Goal: Task Accomplishment & Management: Manage account settings

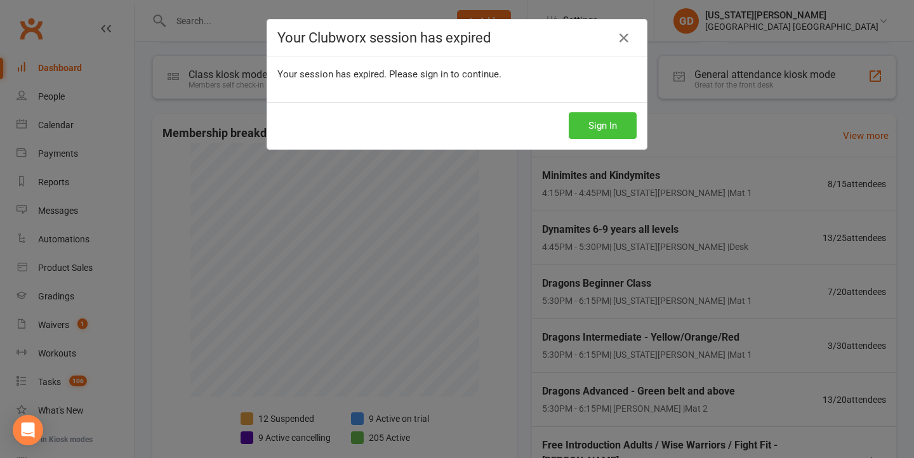
click at [609, 133] on button "Sign In" at bounding box center [603, 125] width 68 height 27
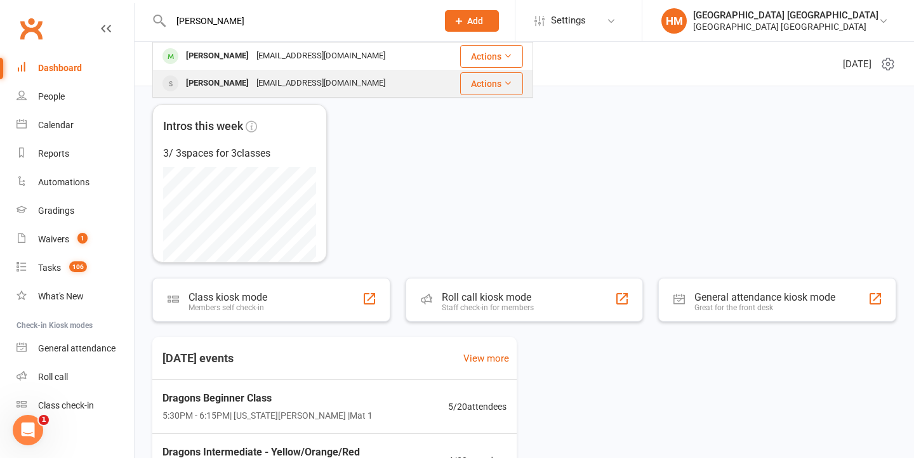
type input "[PERSON_NAME]"
click at [346, 86] on div "[EMAIL_ADDRESS][DOMAIN_NAME]" at bounding box center [321, 83] width 136 height 18
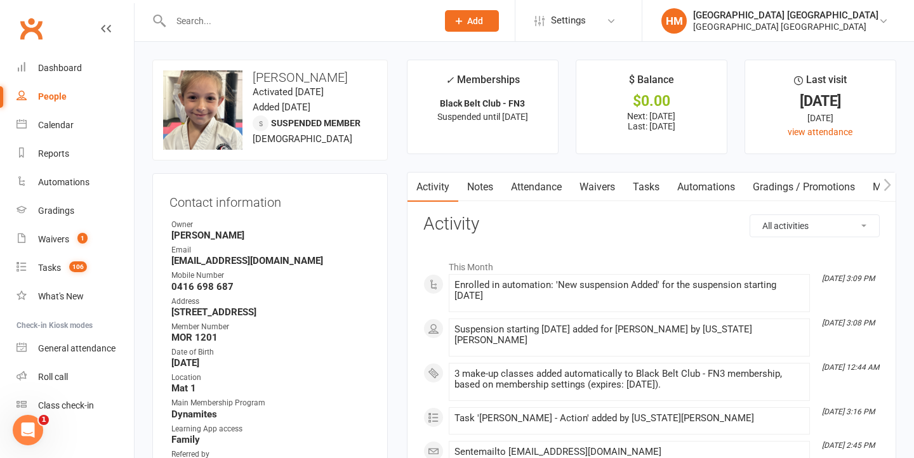
click at [609, 187] on link "Waivers" at bounding box center [596, 187] width 53 height 29
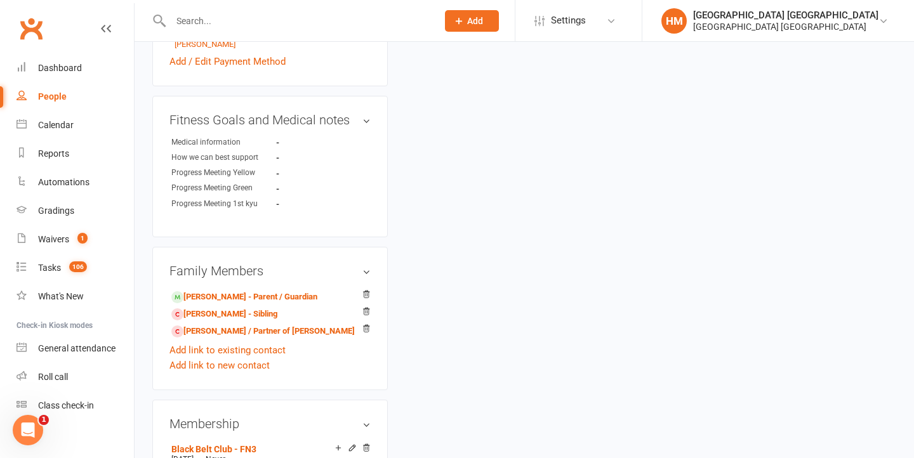
scroll to position [623, 0]
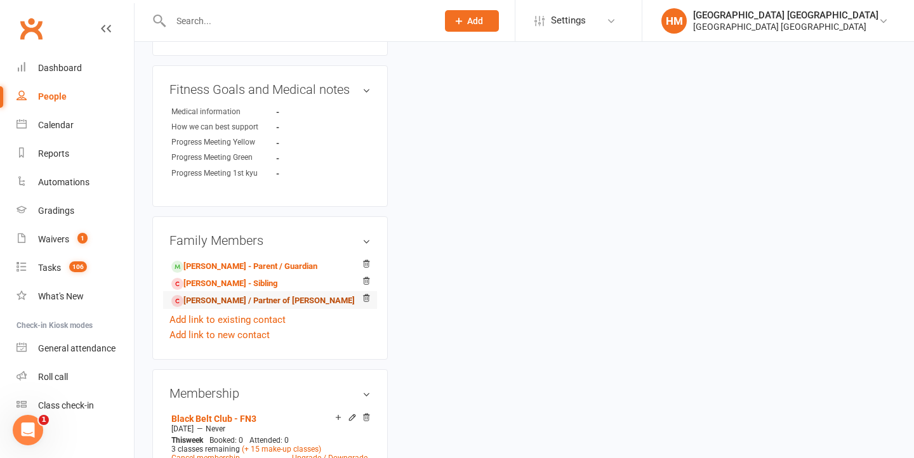
click at [223, 295] on link "Joel de’Zuna - Spouse / Partner of Imelda de'Zuna" at bounding box center [262, 300] width 183 height 13
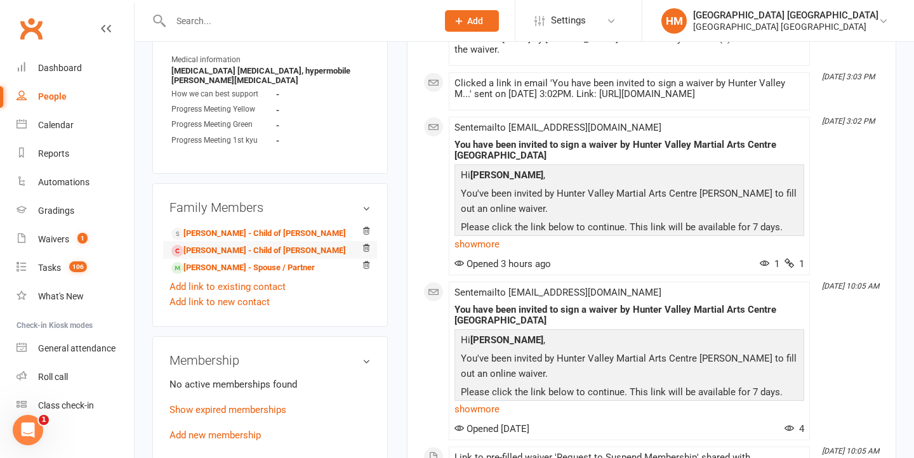
scroll to position [669, 0]
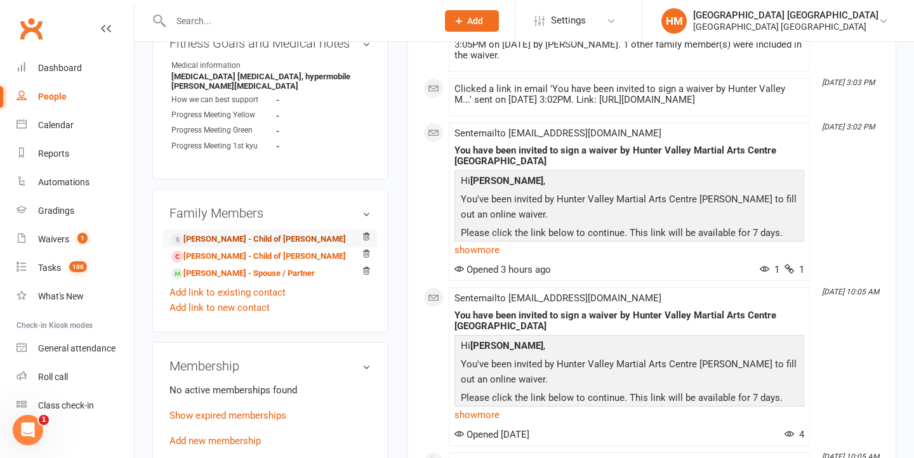
click at [275, 234] on link "Imelda de'Zuna - Child of Imelda de'Zuna" at bounding box center [258, 239] width 175 height 13
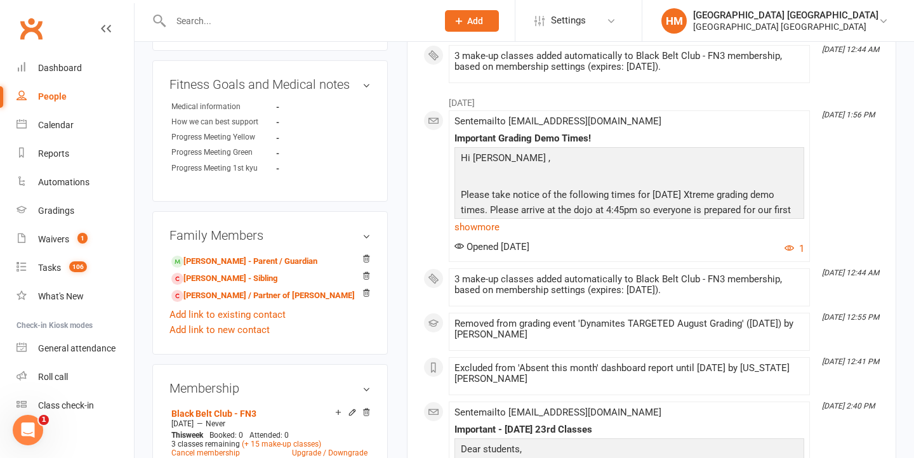
scroll to position [638, 0]
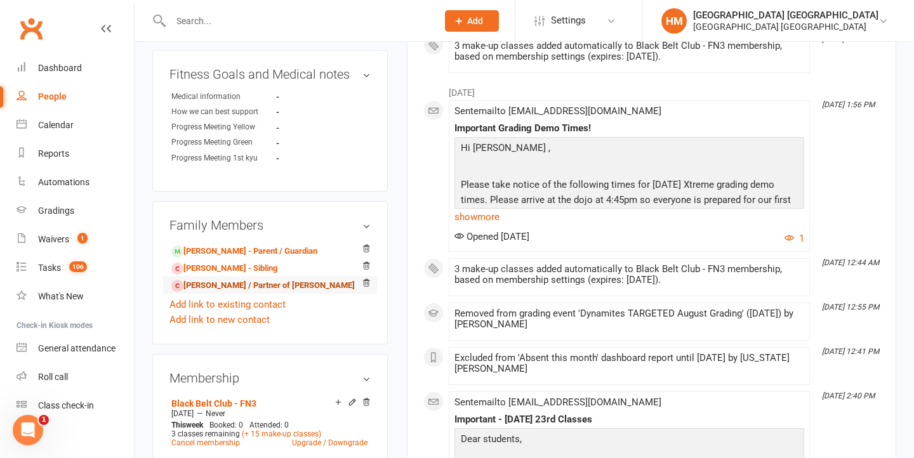
click at [244, 288] on link "Joel de’Zuna - Spouse / Partner of Imelda de'Zuna" at bounding box center [262, 285] width 183 height 13
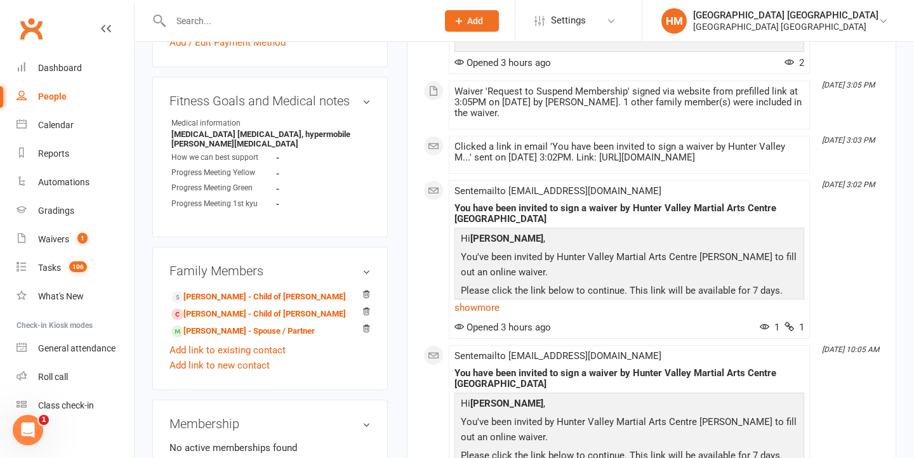
scroll to position [616, 0]
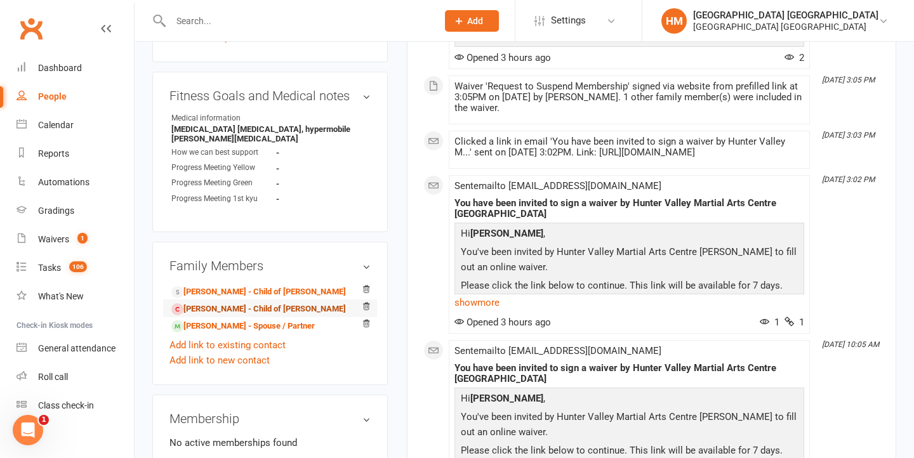
click at [275, 306] on link "Sebastian de'Zuna - Child of Imelda de'Zuna" at bounding box center [258, 309] width 175 height 13
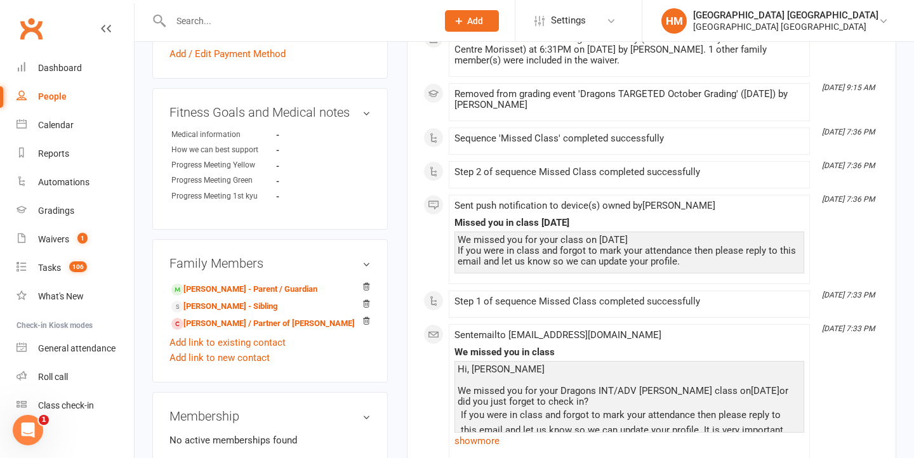
scroll to position [610, 0]
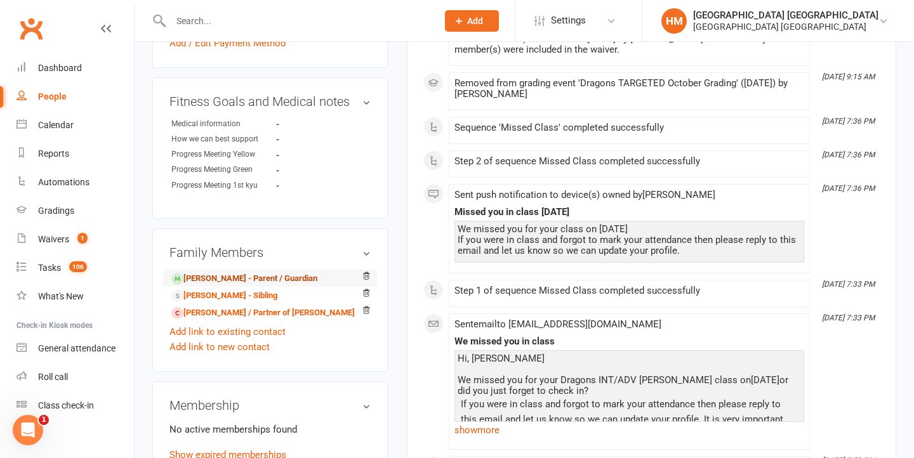
click at [288, 275] on link "Imelda de'Zuna - Parent / Guardian" at bounding box center [244, 278] width 146 height 13
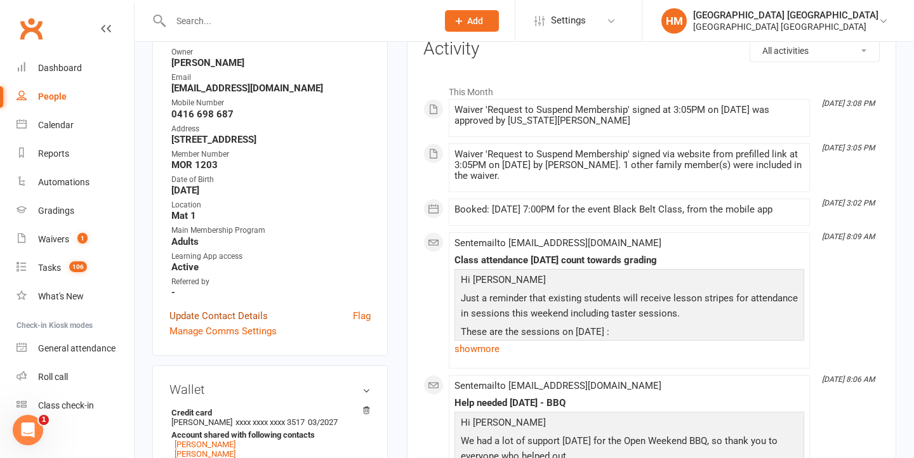
click at [211, 308] on link "Update Contact Details" at bounding box center [218, 315] width 98 height 15
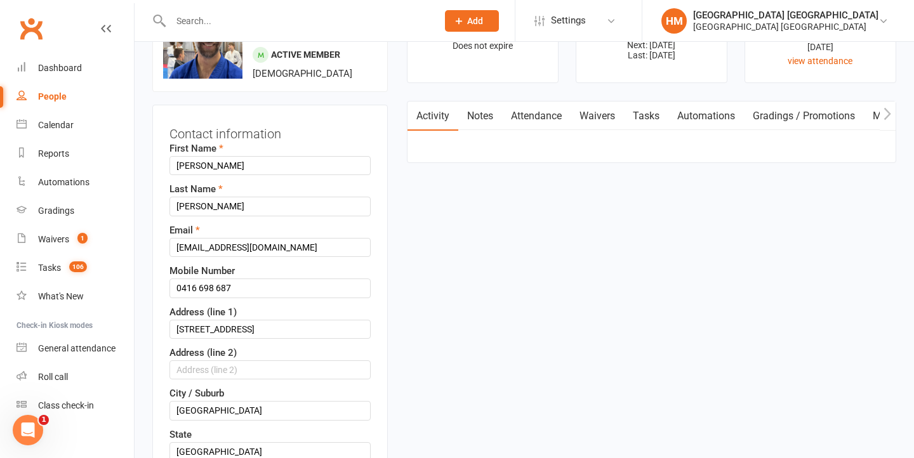
scroll to position [60, 0]
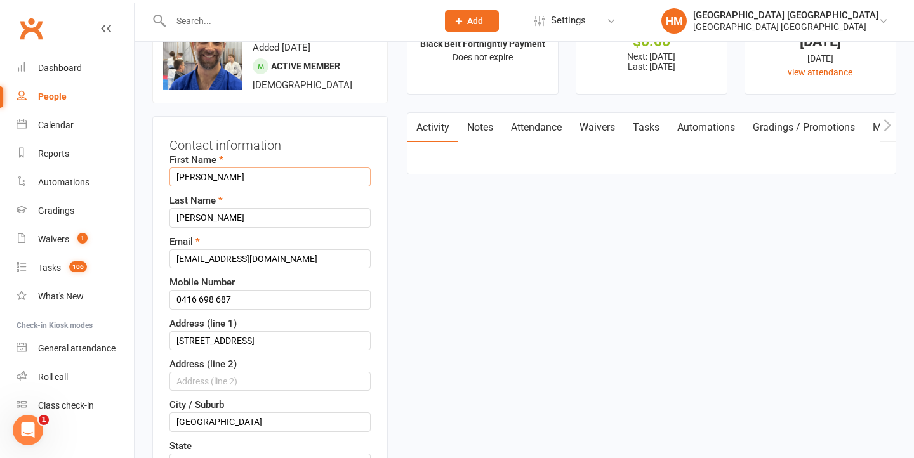
click at [192, 177] on input "Imelda" at bounding box center [269, 177] width 201 height 19
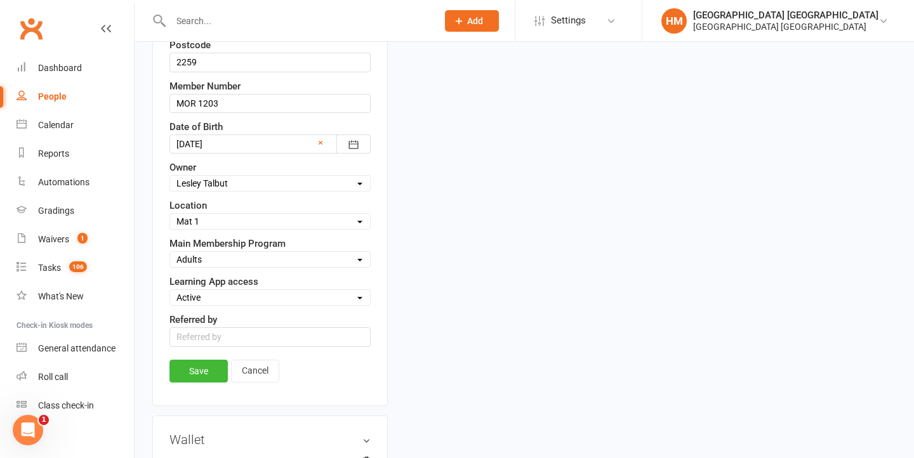
scroll to position [592, 0]
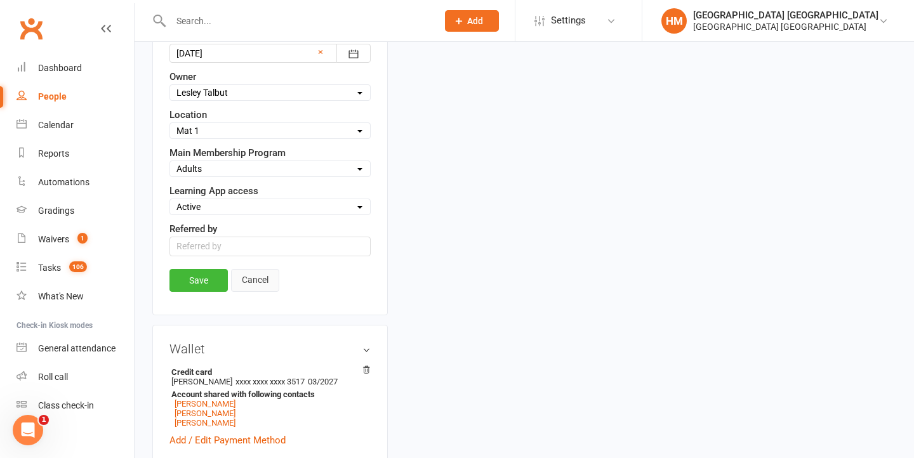
type input "Joel"
click at [247, 282] on link "Cancel" at bounding box center [255, 280] width 48 height 23
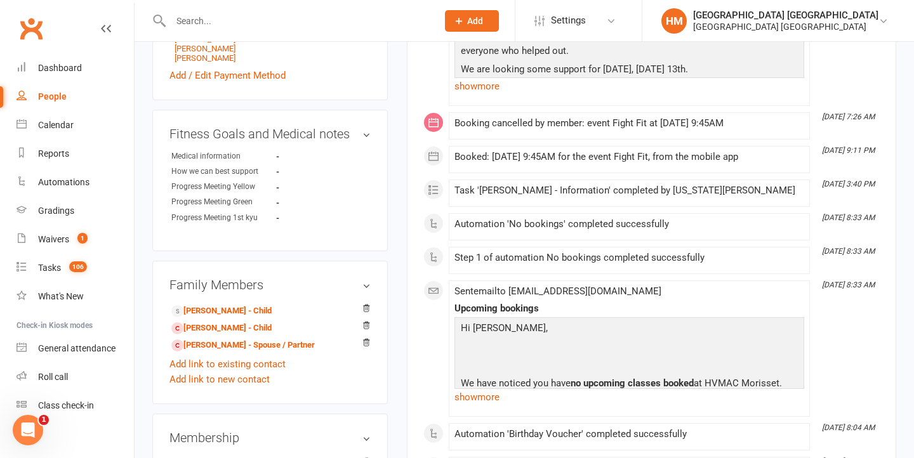
scroll to position [577, 0]
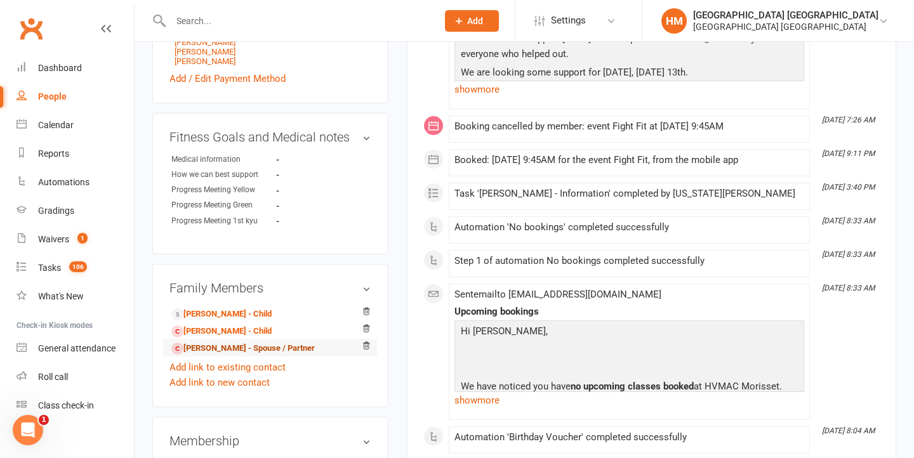
click at [252, 342] on link "Joel de’Zuna - Spouse / Partner" at bounding box center [242, 348] width 143 height 13
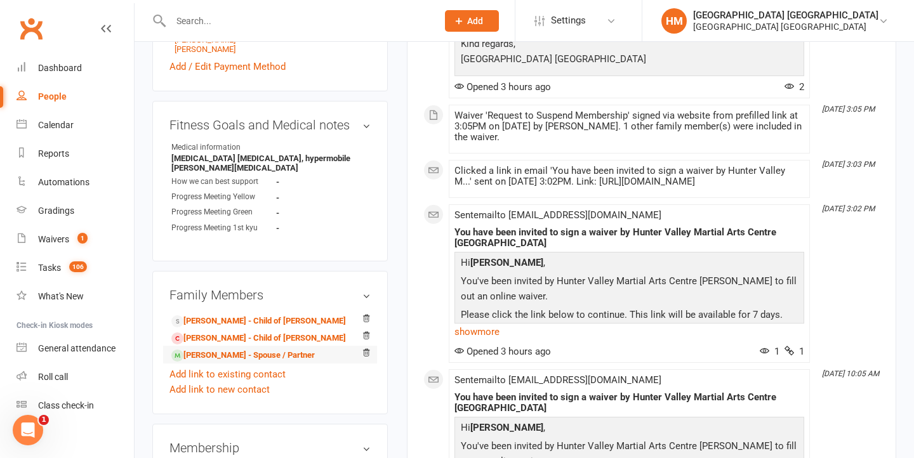
scroll to position [605, 0]
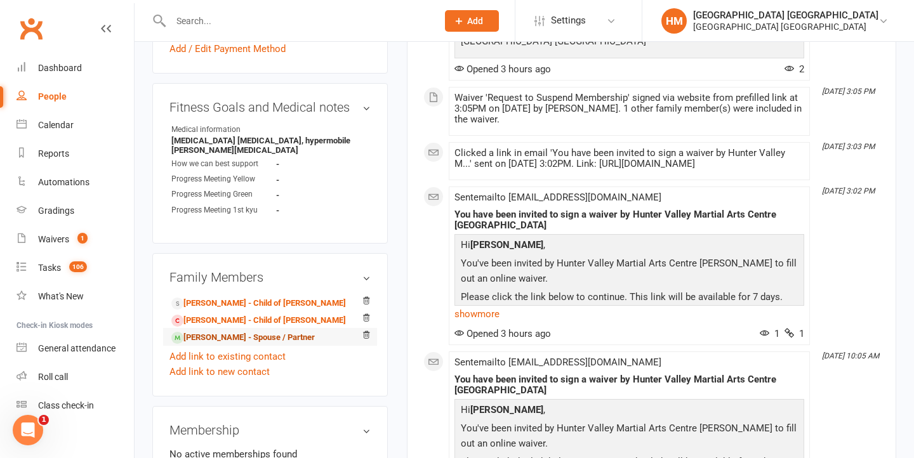
click at [276, 337] on link "Imelda de'Zuna - Spouse / Partner" at bounding box center [242, 337] width 143 height 13
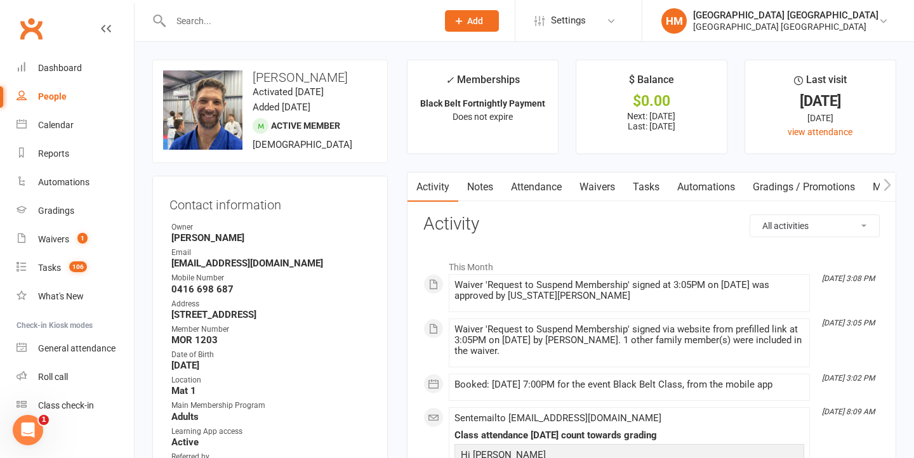
click at [597, 188] on link "Waivers" at bounding box center [596, 187] width 53 height 29
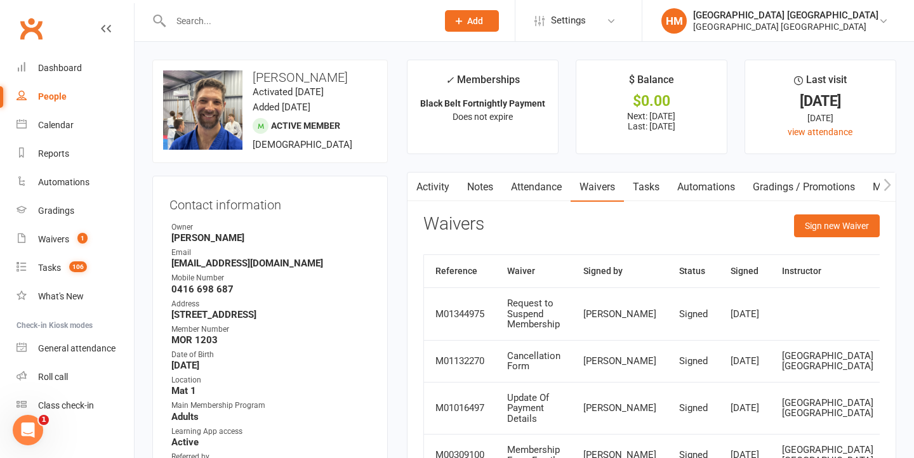
scroll to position [4, 0]
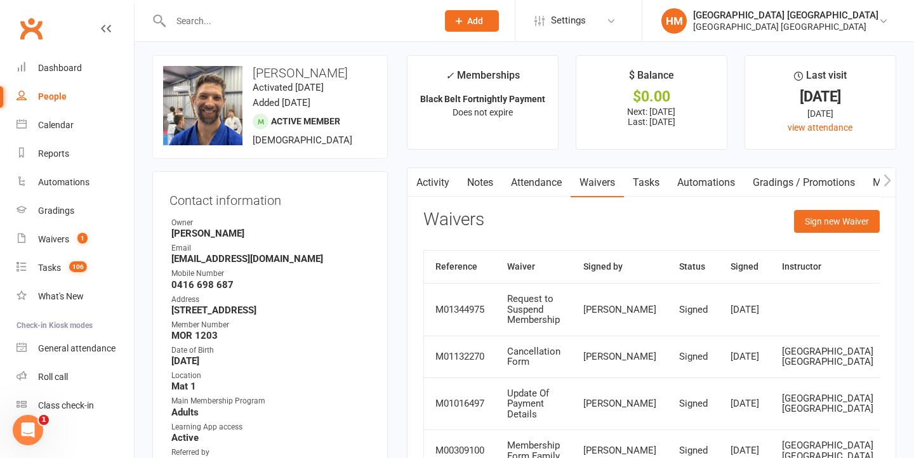
click at [421, 189] on button "button" at bounding box center [415, 182] width 16 height 29
drag, startPoint x: 412, startPoint y: 183, endPoint x: 413, endPoint y: 195, distance: 12.8
click at [412, 185] on icon "button" at bounding box center [415, 180] width 8 height 13
click at [426, 181] on link "Activity" at bounding box center [432, 182] width 51 height 29
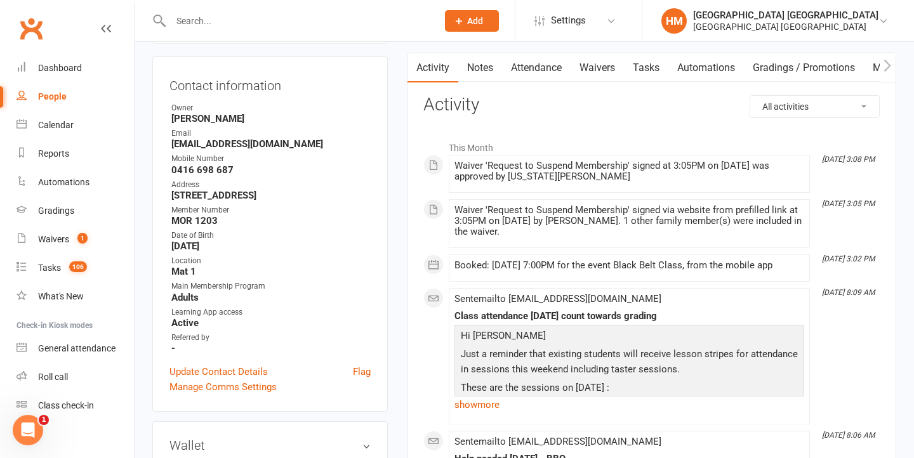
scroll to position [153, 0]
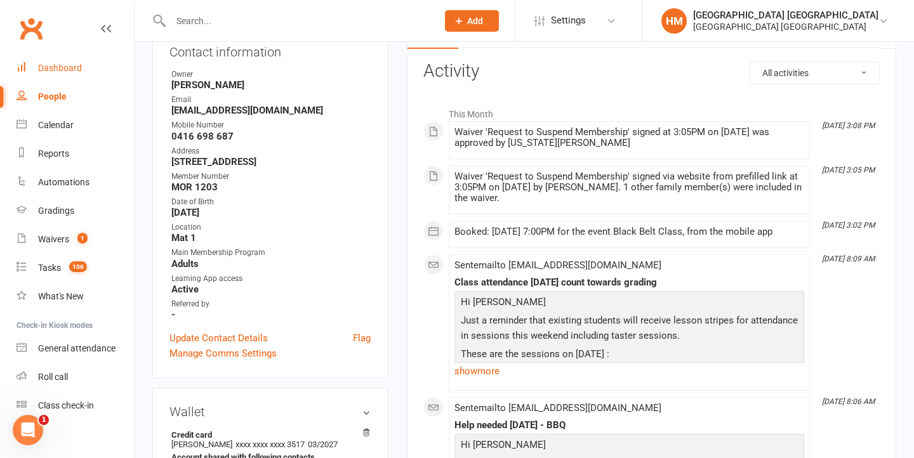
click at [93, 60] on link "Dashboard" at bounding box center [74, 68] width 117 height 29
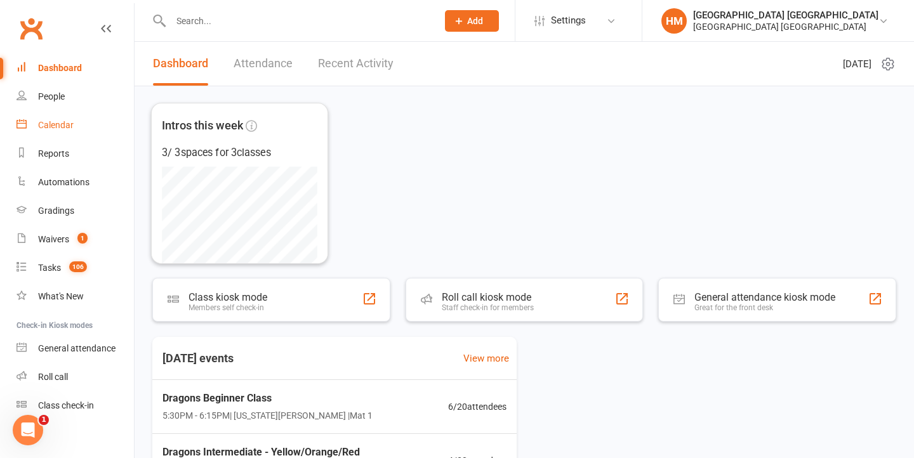
click at [60, 129] on div "Calendar" at bounding box center [56, 125] width 36 height 10
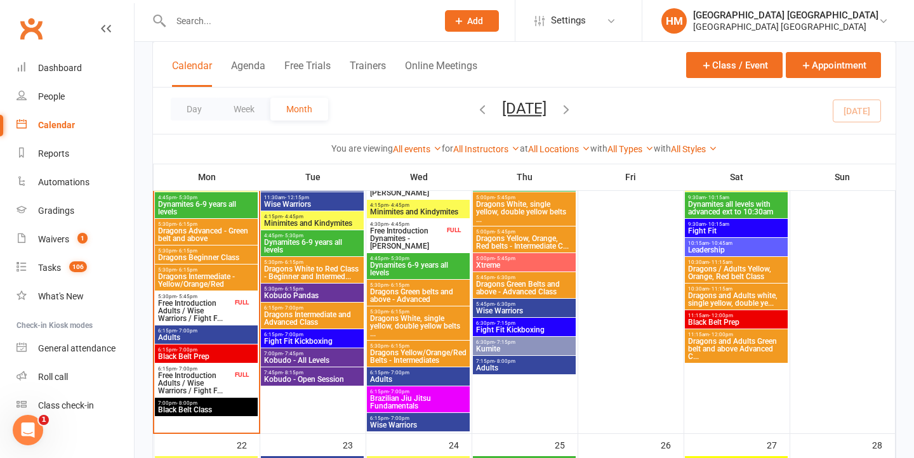
scroll to position [970, 0]
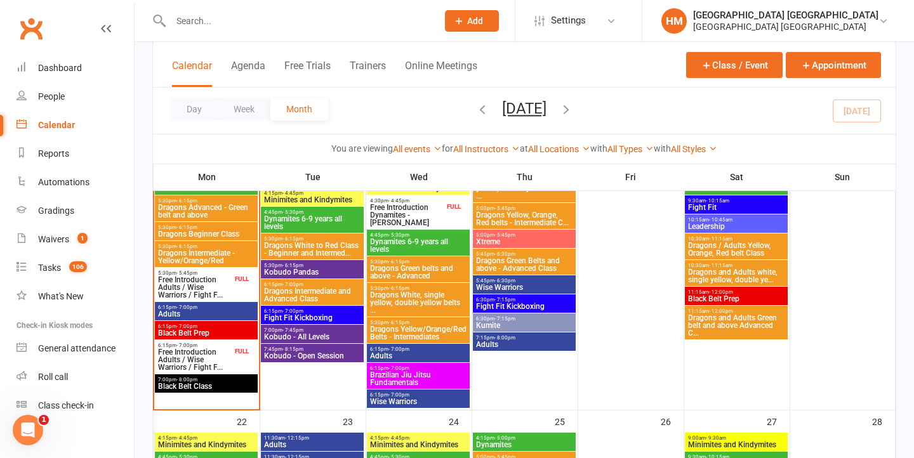
click at [241, 13] on input "text" at bounding box center [297, 21] width 261 height 18
click at [202, 387] on span "Black Belt Class" at bounding box center [206, 387] width 98 height 8
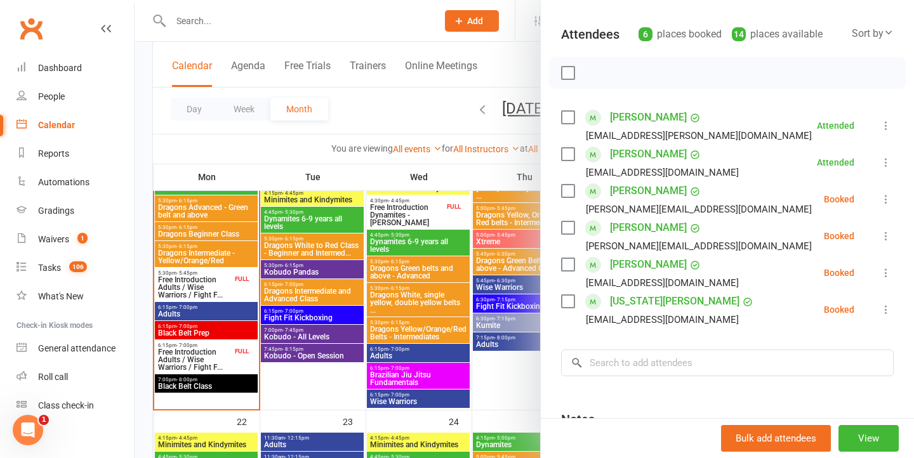
scroll to position [128, 0]
click at [645, 268] on link "Imelda de'Zuna" at bounding box center [648, 265] width 77 height 20
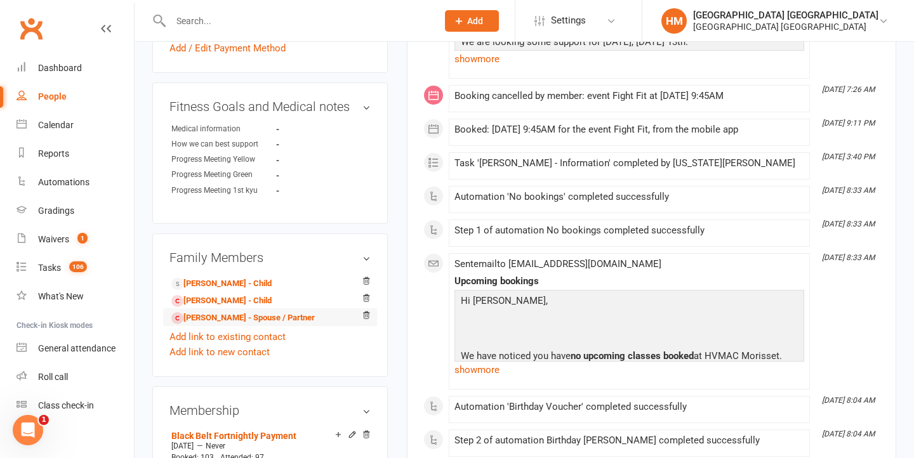
scroll to position [616, 0]
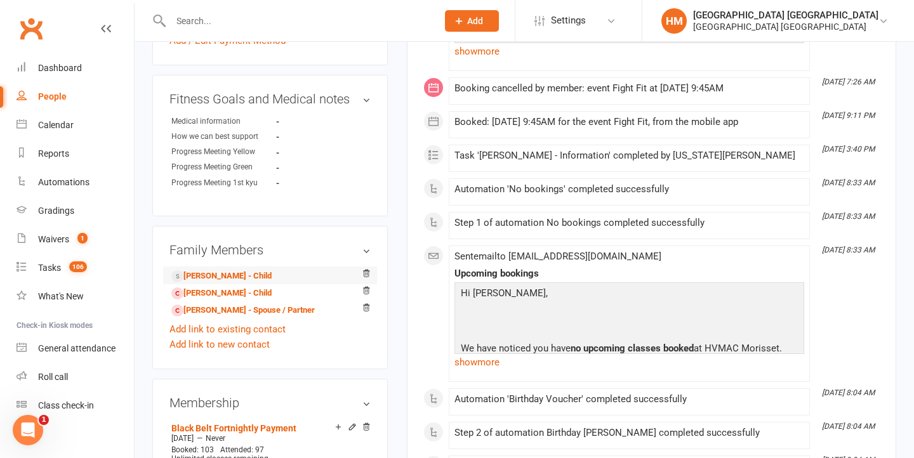
click at [233, 267] on li "Imelda de'Zuna - Child" at bounding box center [269, 276] width 201 height 18
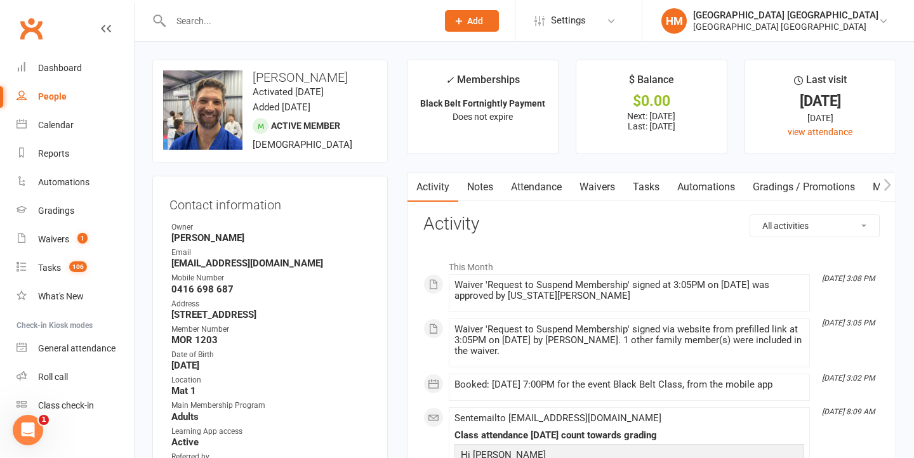
scroll to position [0, 0]
click at [595, 197] on link "Waivers" at bounding box center [596, 187] width 53 height 29
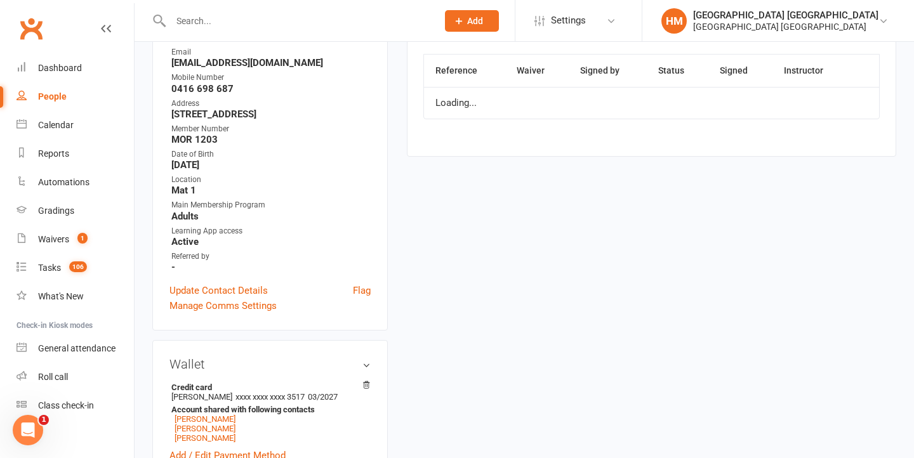
scroll to position [211, 0]
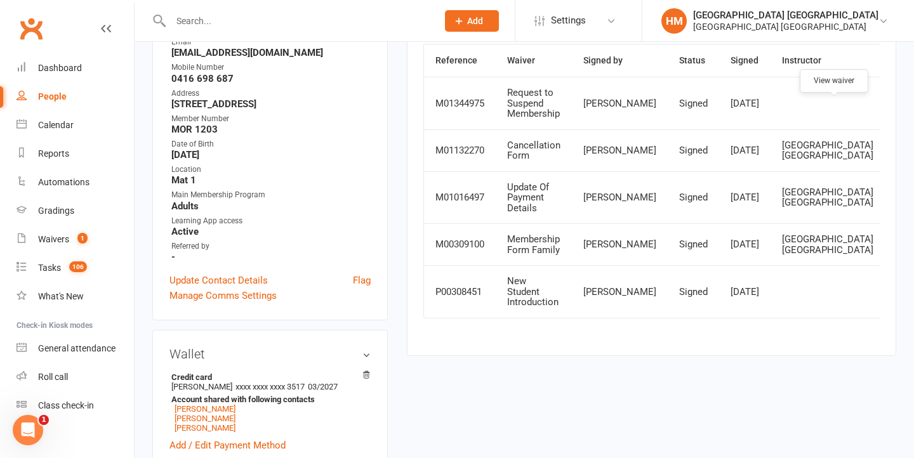
click at [901, 108] on icon at bounding box center [906, 103] width 10 height 10
click at [901, 107] on icon at bounding box center [906, 103] width 10 height 10
click at [74, 65] on div "Dashboard" at bounding box center [60, 68] width 44 height 10
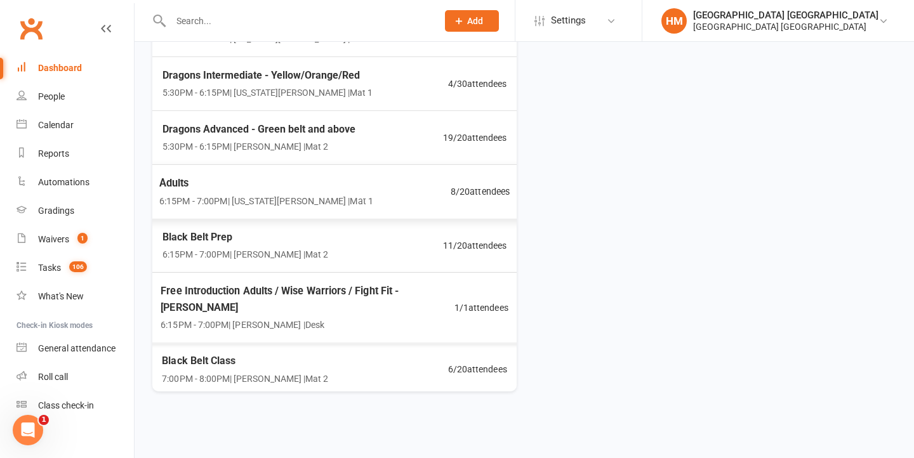
scroll to position [66, 0]
click at [362, 343] on div "Black Belt Class 7:00PM - 8:00PM | Lesley Talbut | Mat 2 6 / 20 attendees" at bounding box center [334, 369] width 375 height 53
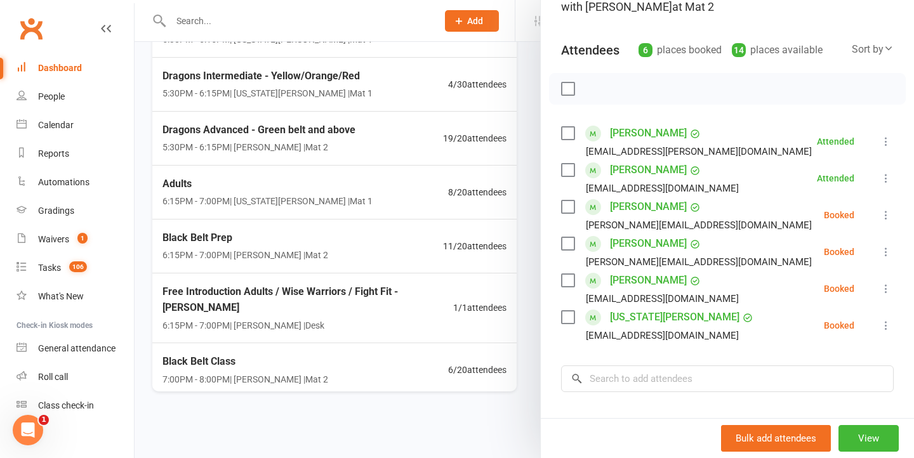
scroll to position [125, 0]
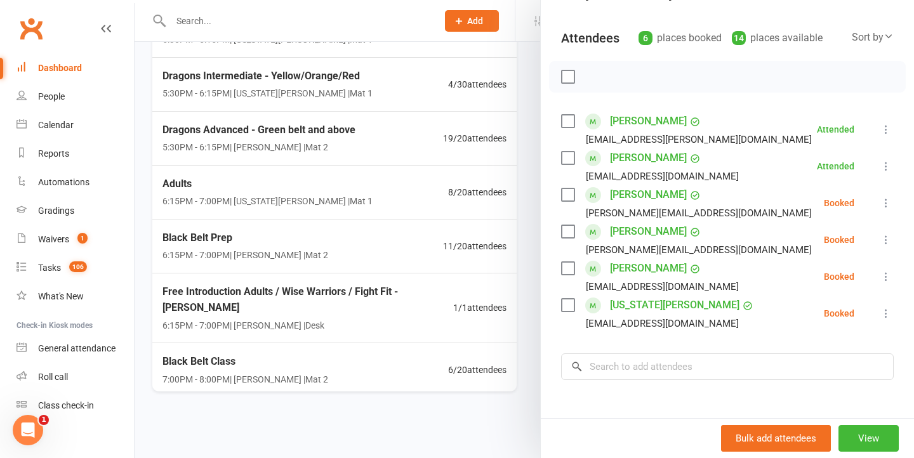
click at [636, 268] on link "Imelda de'Zuna" at bounding box center [648, 268] width 77 height 20
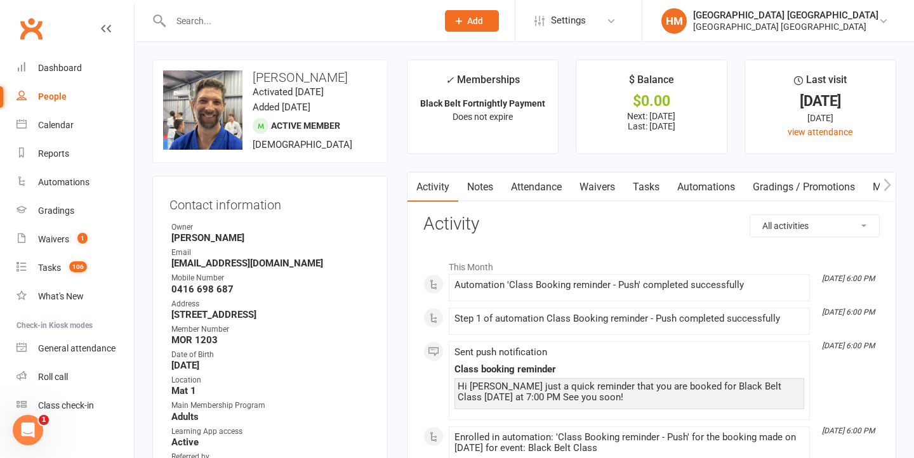
click at [539, 188] on link "Attendance" at bounding box center [536, 187] width 69 height 29
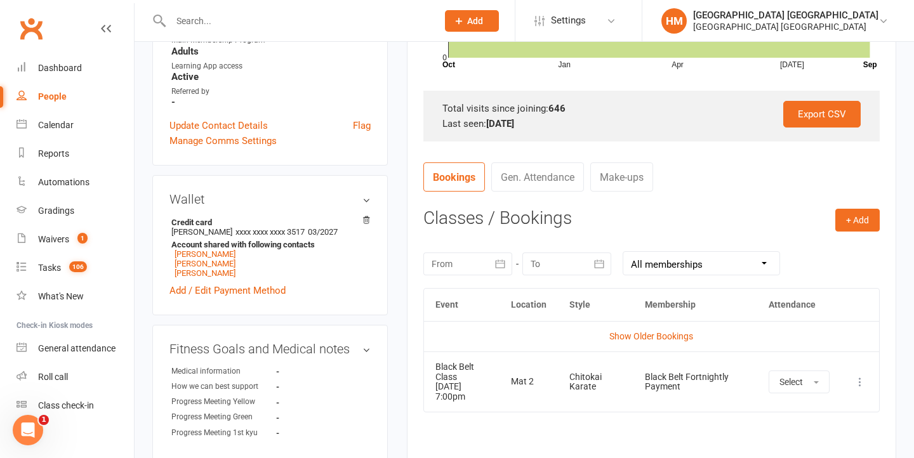
scroll to position [372, 0]
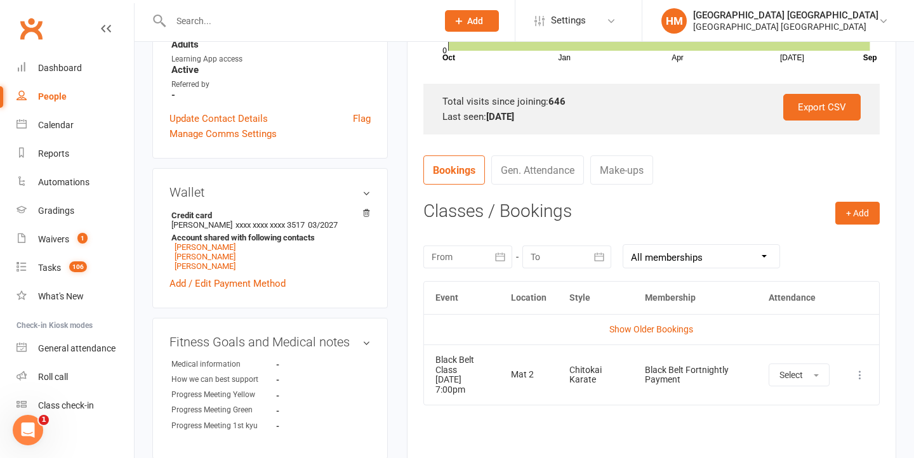
click at [439, 252] on div at bounding box center [467, 257] width 89 height 23
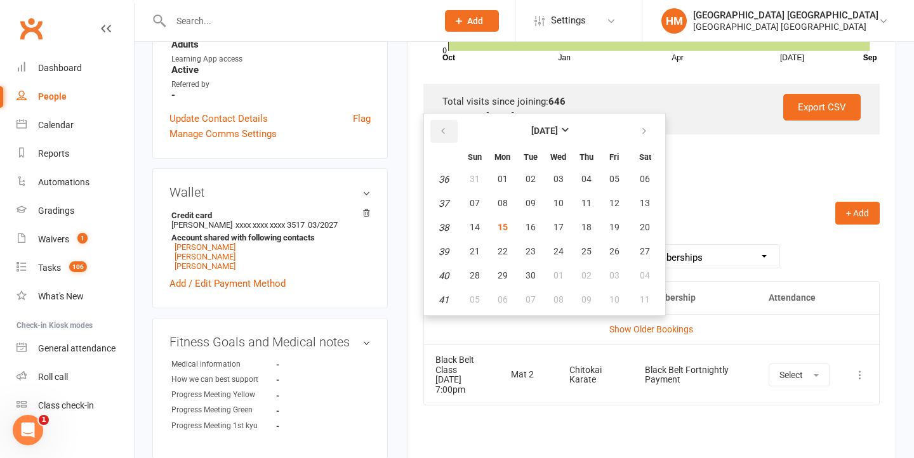
click at [440, 120] on button "button" at bounding box center [443, 131] width 27 height 23
click at [619, 176] on button "01" at bounding box center [614, 179] width 27 height 23
type input "01 Aug 2025"
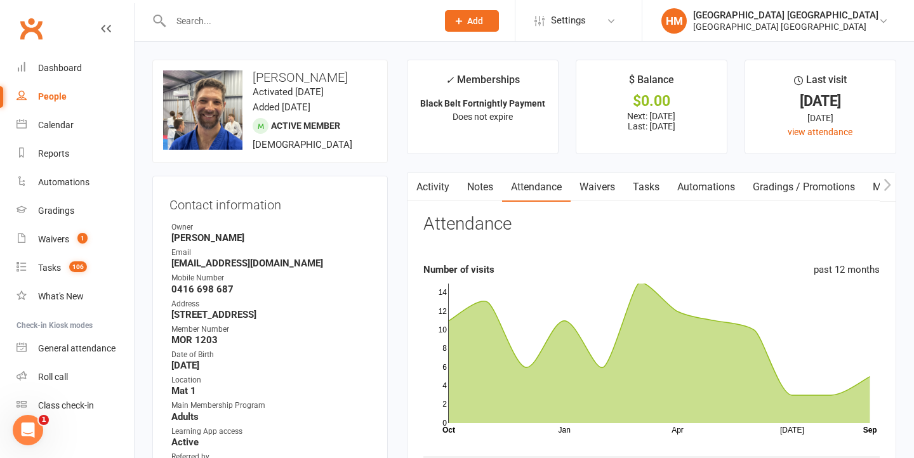
scroll to position [0, 0]
click at [425, 184] on link "Activity" at bounding box center [432, 187] width 51 height 29
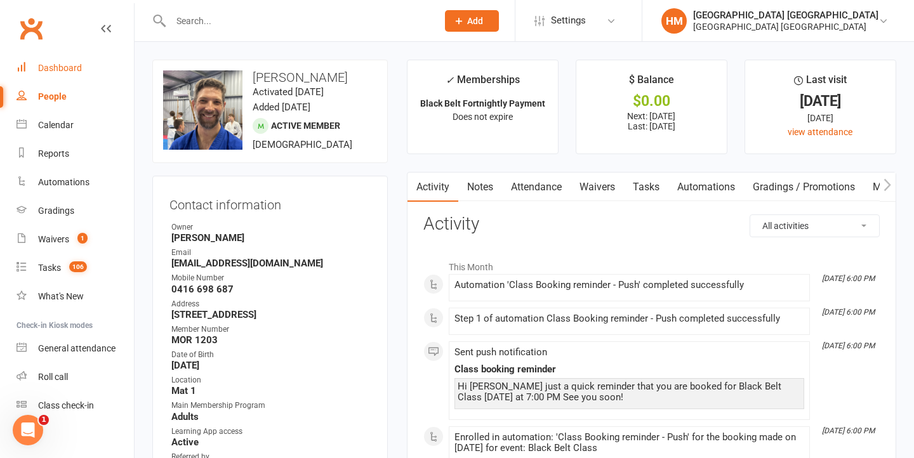
click at [34, 72] on link "Dashboard" at bounding box center [74, 68] width 117 height 29
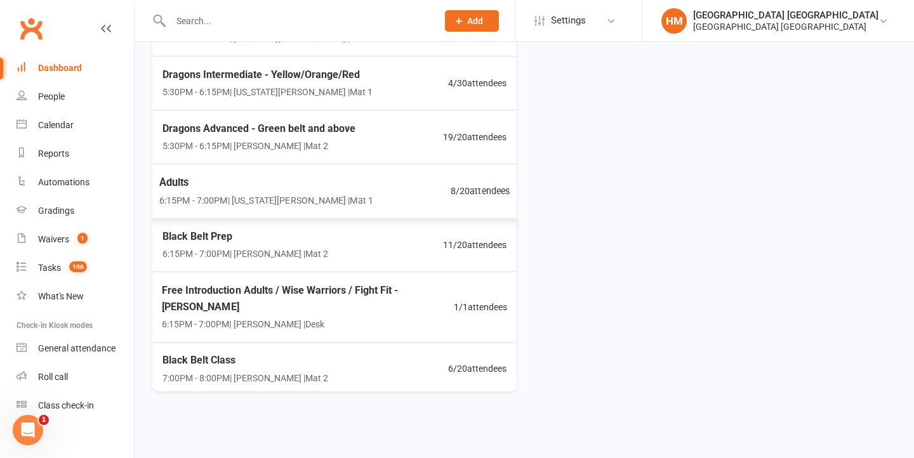
scroll to position [66, 0]
click at [338, 343] on div "Black Belt Class 7:00PM - 8:00PM | Lesley Talbut | Mat 2 6 / 20 attendees" at bounding box center [334, 370] width 380 height 54
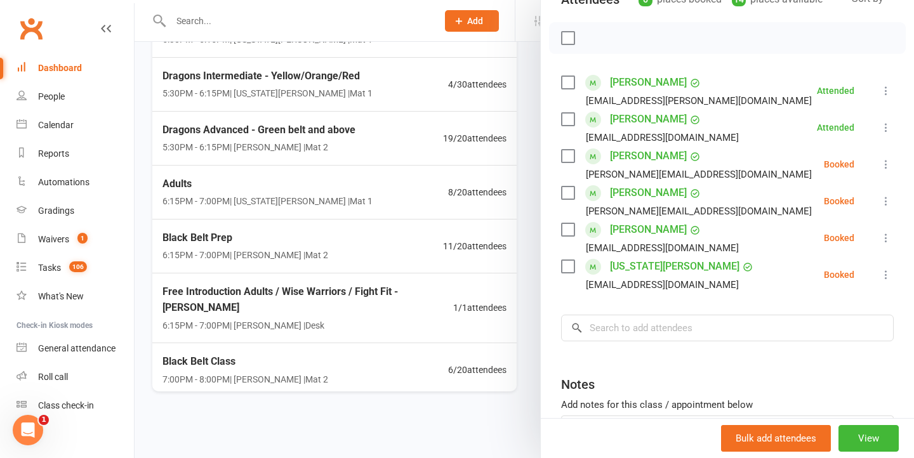
scroll to position [176, 0]
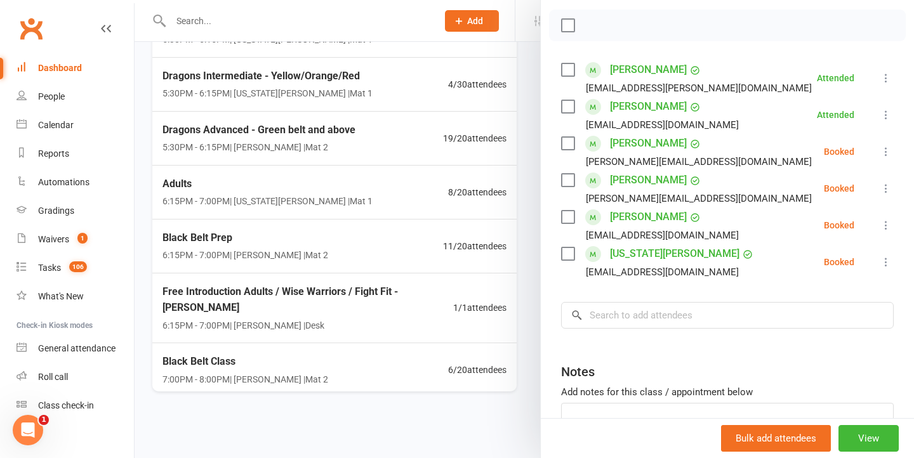
click at [886, 230] on icon at bounding box center [886, 225] width 13 height 13
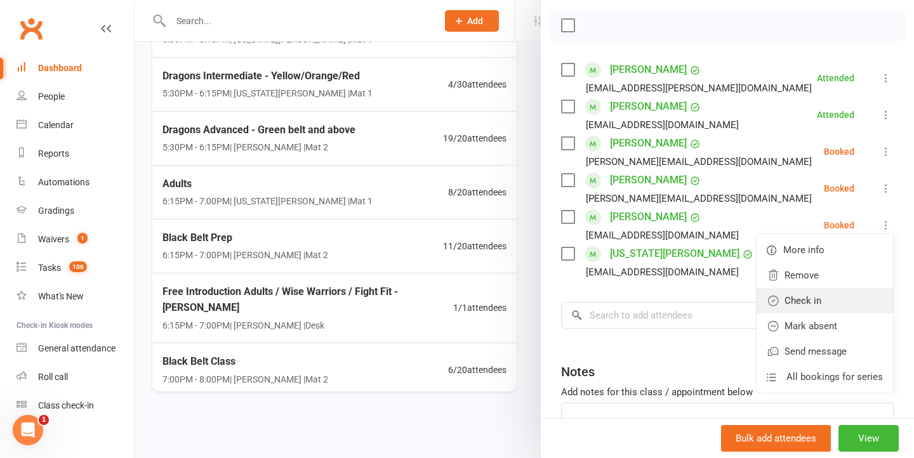
click at [794, 305] on link "Check in" at bounding box center [824, 300] width 136 height 25
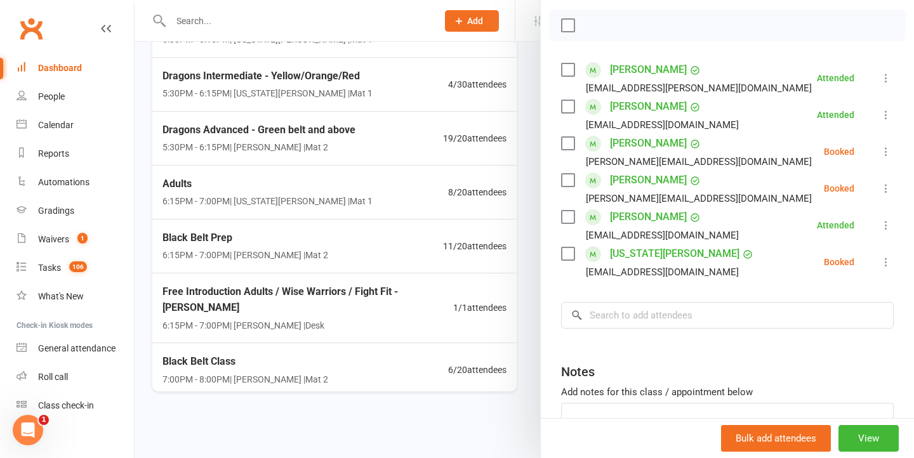
click at [883, 265] on icon at bounding box center [886, 262] width 13 height 13
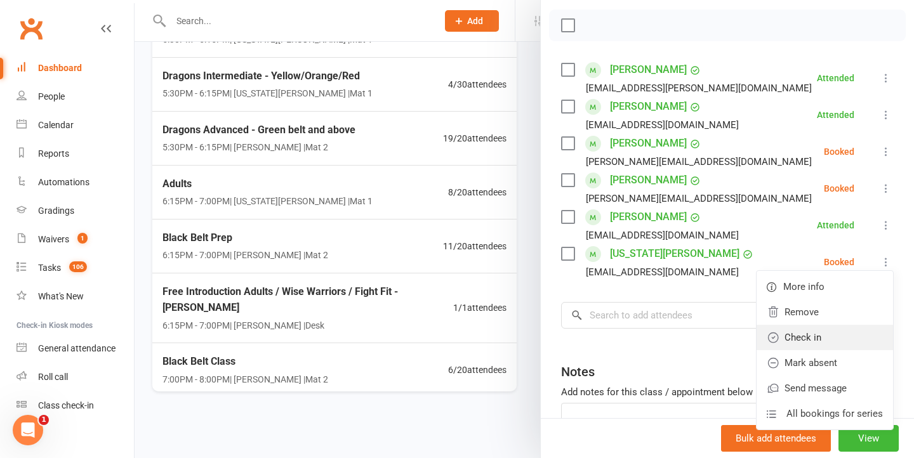
click at [800, 342] on link "Check in" at bounding box center [824, 337] width 136 height 25
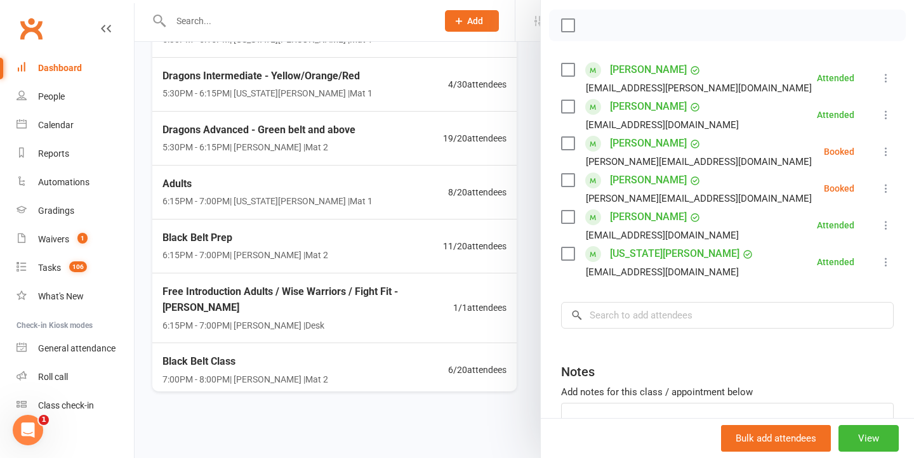
click at [348, 268] on div at bounding box center [524, 229] width 779 height 458
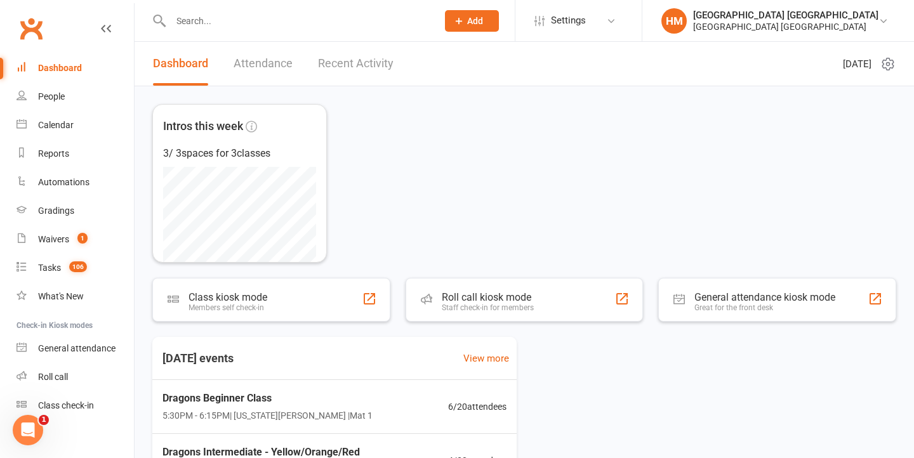
scroll to position [0, 0]
click at [62, 121] on div "Calendar" at bounding box center [56, 125] width 36 height 10
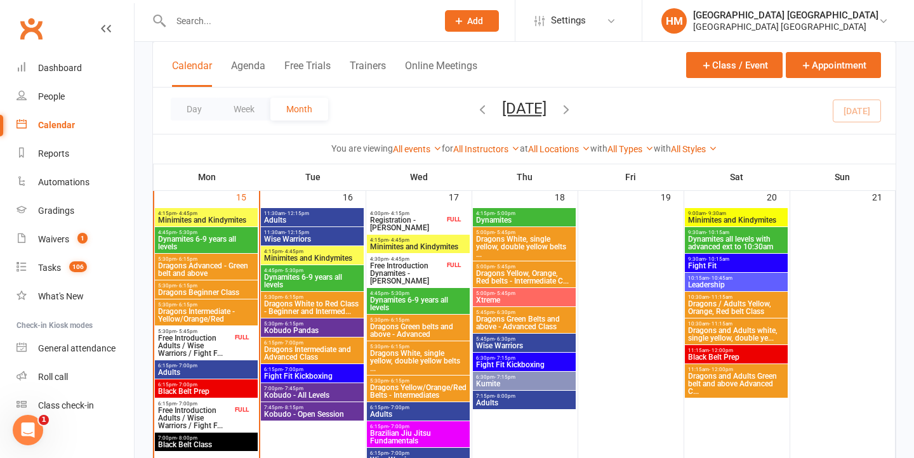
scroll to position [912, 0]
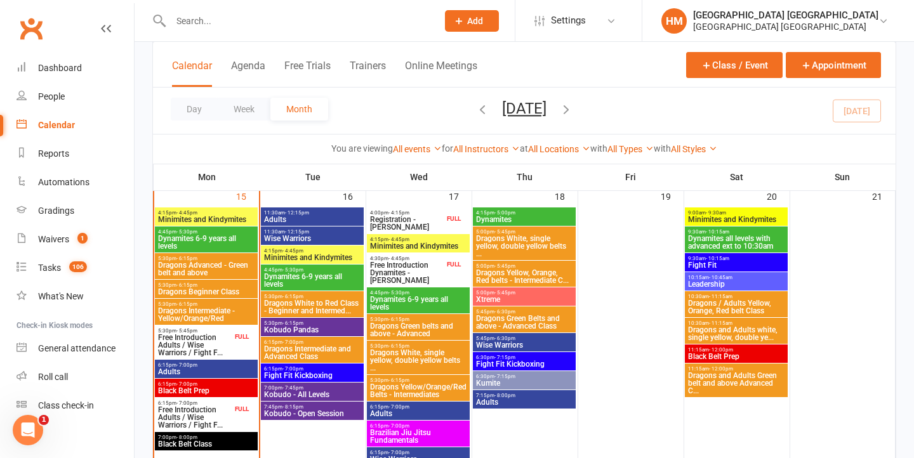
click at [212, 434] on div "7:00pm - 8:00pm Black Belt Class" at bounding box center [206, 441] width 103 height 18
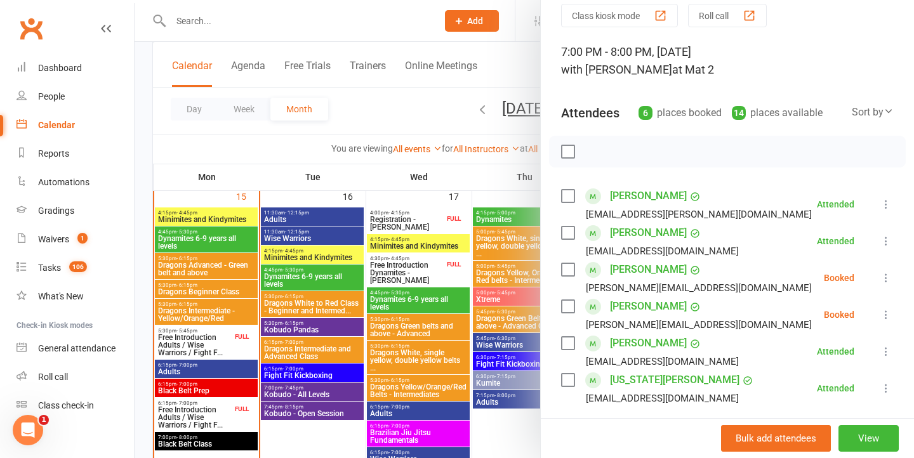
scroll to position [56, 0]
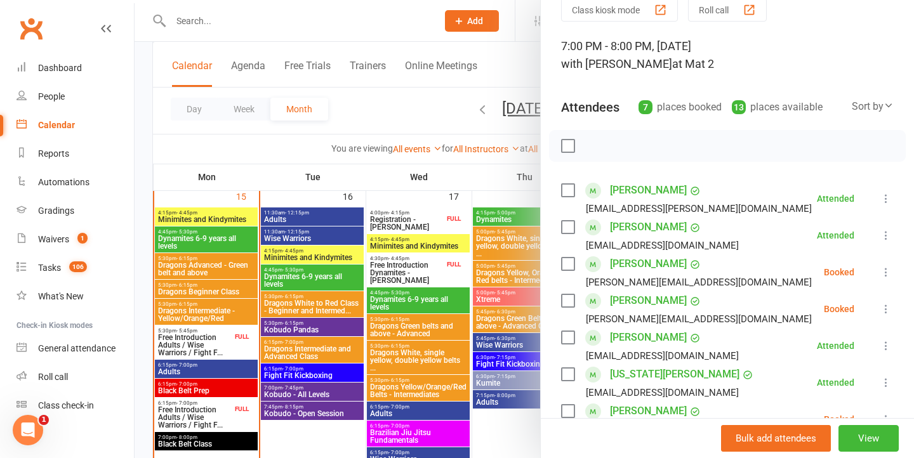
click at [428, 232] on div at bounding box center [524, 229] width 779 height 458
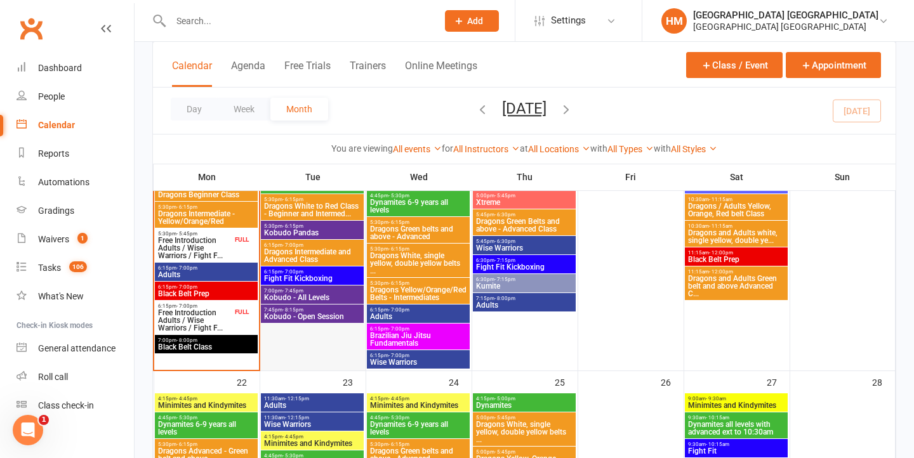
scroll to position [1024, 0]
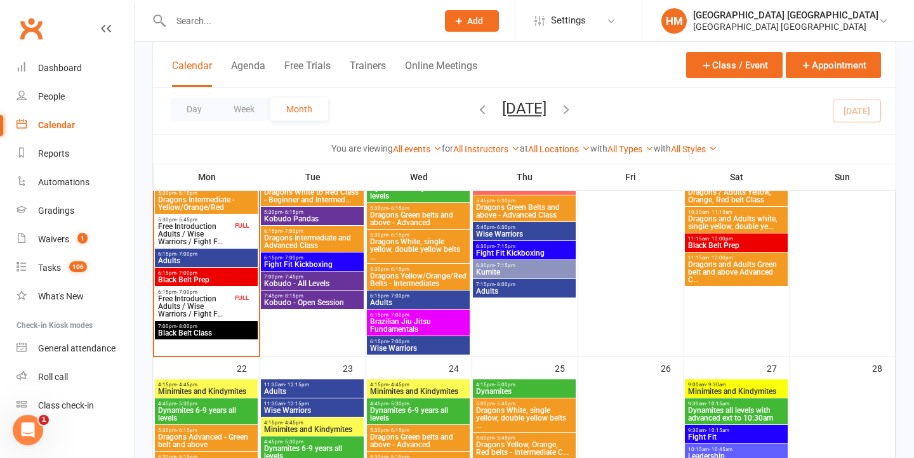
click at [192, 231] on span "Free Introduction Adults / Wise Warriors / Fight F..." at bounding box center [194, 234] width 75 height 23
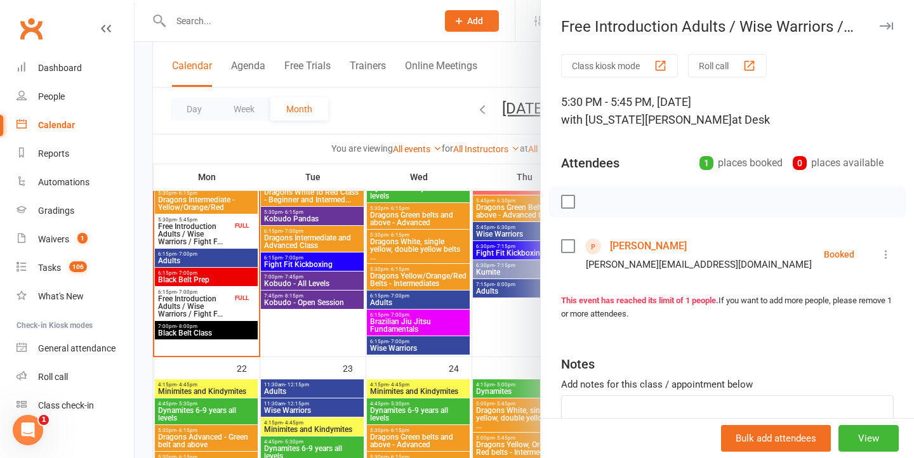
click at [883, 254] on icon at bounding box center [886, 254] width 13 height 13
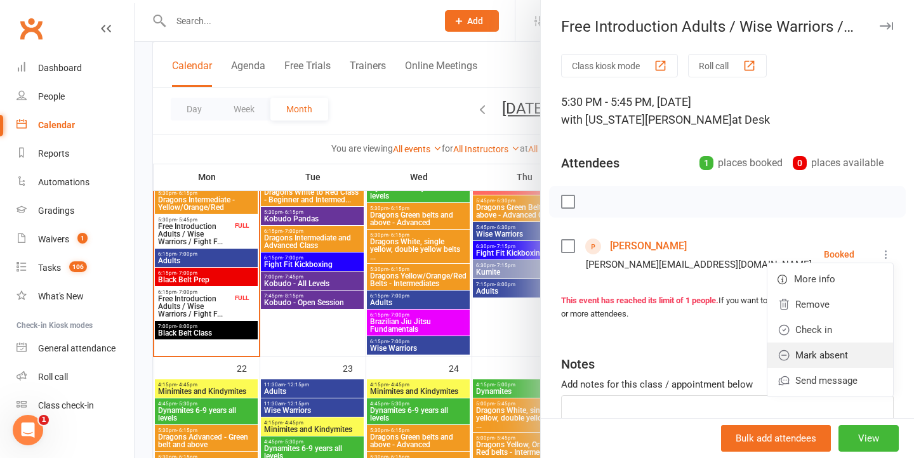
click at [790, 348] on link "Mark absent" at bounding box center [830, 355] width 126 height 25
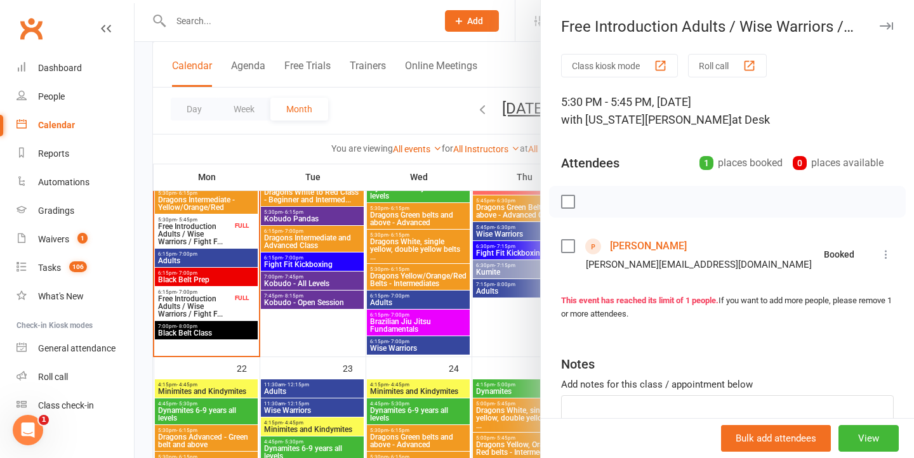
click at [309, 329] on div at bounding box center [524, 229] width 779 height 458
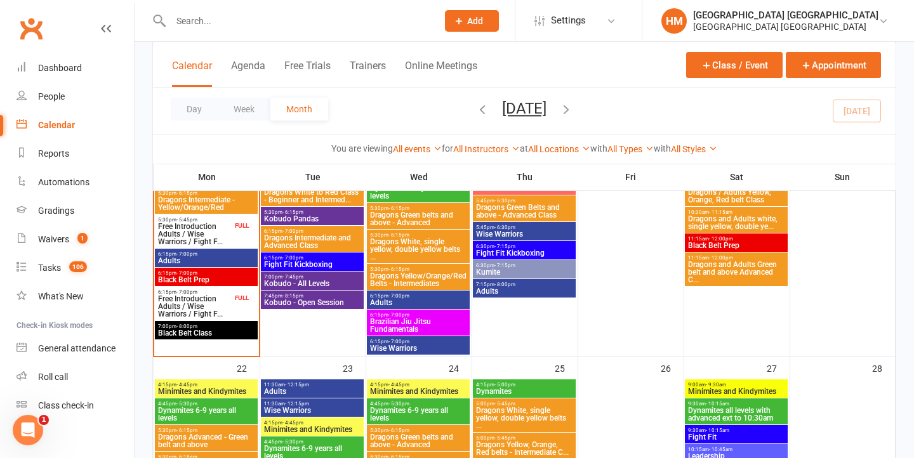
click at [204, 255] on span "6:15pm - 7:00pm" at bounding box center [206, 254] width 98 height 6
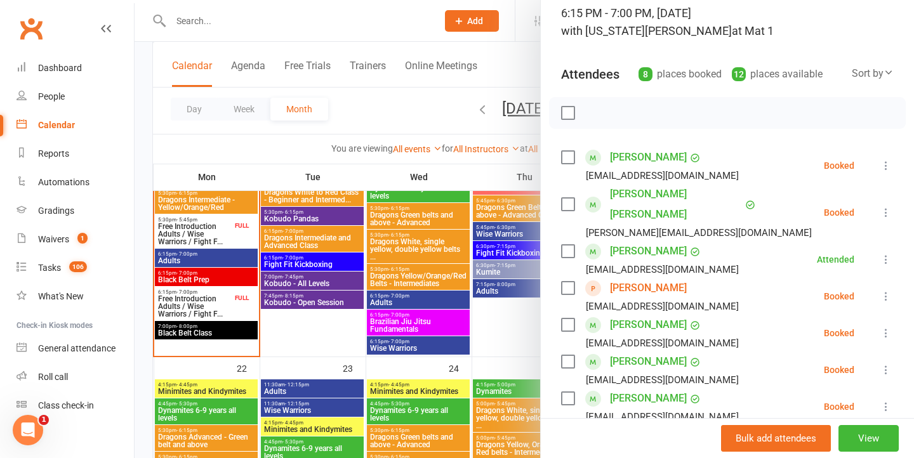
scroll to position [109, 0]
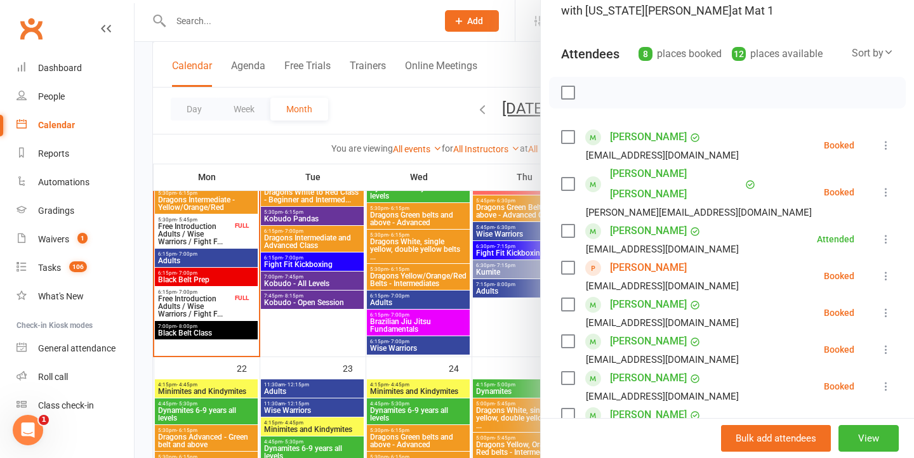
click at [891, 270] on icon at bounding box center [886, 276] width 13 height 13
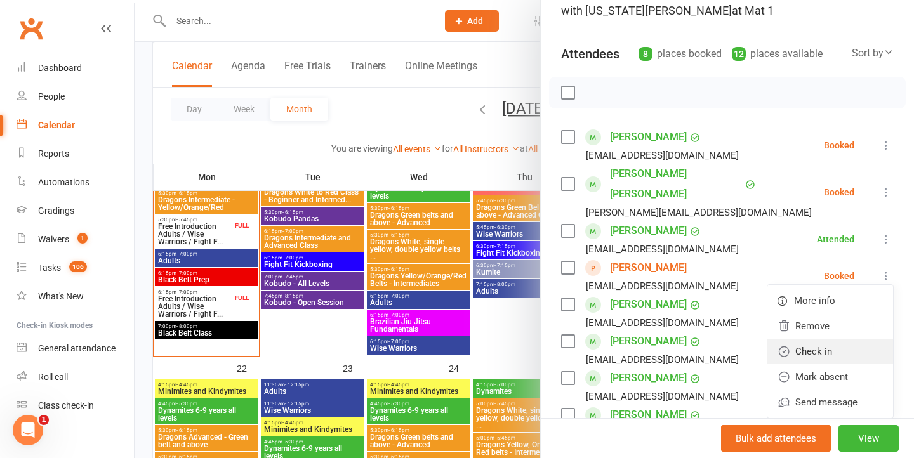
click at [806, 339] on link "Check in" at bounding box center [830, 351] width 126 height 25
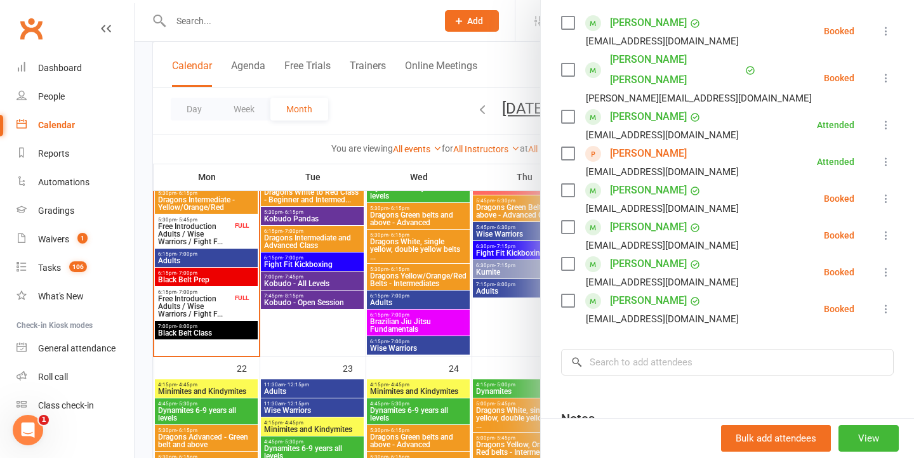
scroll to position [217, 0]
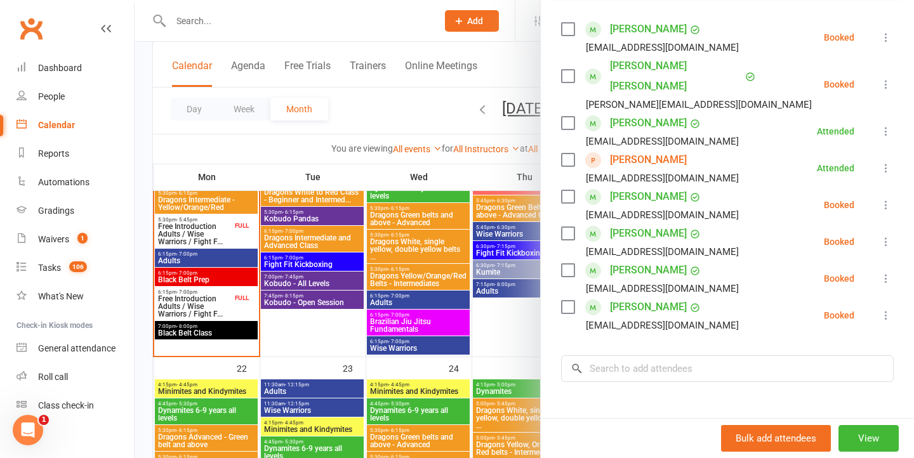
click at [327, 201] on div at bounding box center [524, 229] width 779 height 458
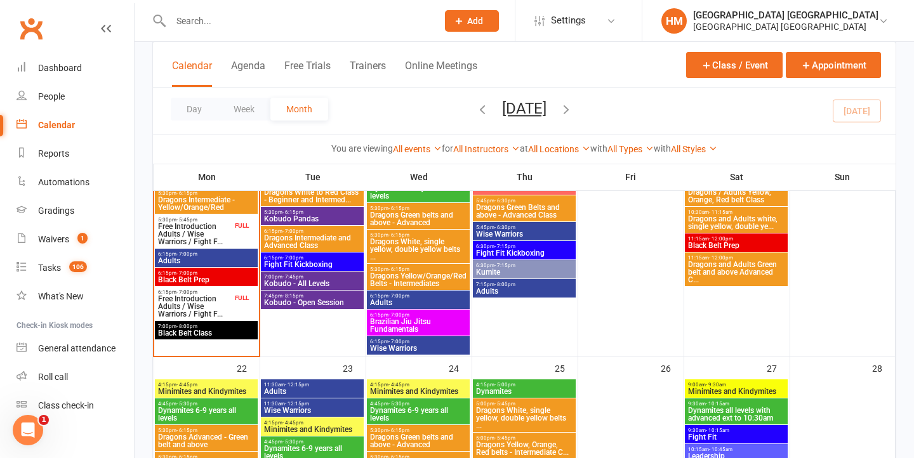
click at [194, 310] on span "Free Introduction Adults / Wise Warriors / Fight F..." at bounding box center [194, 306] width 75 height 23
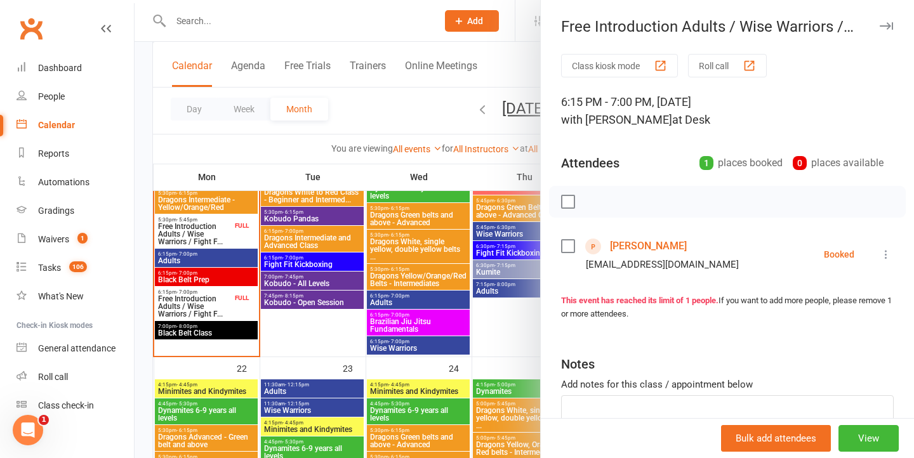
click at [886, 249] on icon at bounding box center [886, 254] width 13 height 13
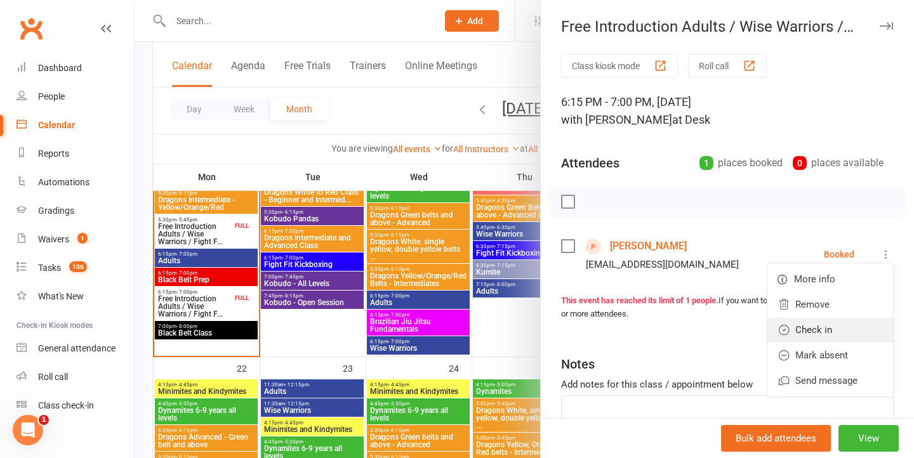
click at [817, 327] on link "Check in" at bounding box center [830, 329] width 126 height 25
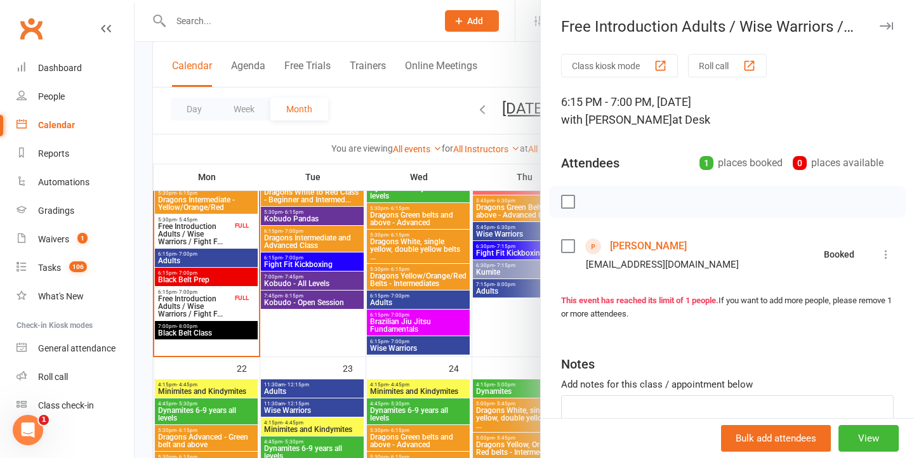
click at [454, 295] on div at bounding box center [524, 229] width 779 height 458
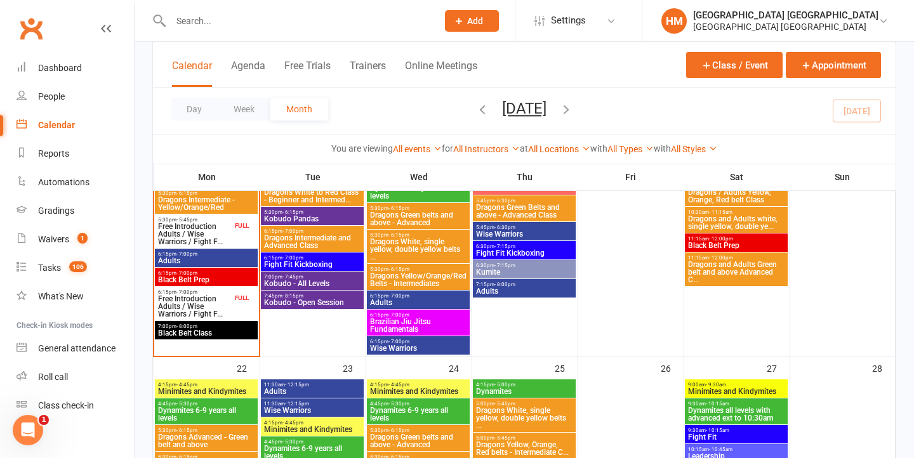
click at [209, 318] on span "Free Introduction Adults / Wise Warriors / Fight F..." at bounding box center [194, 306] width 75 height 23
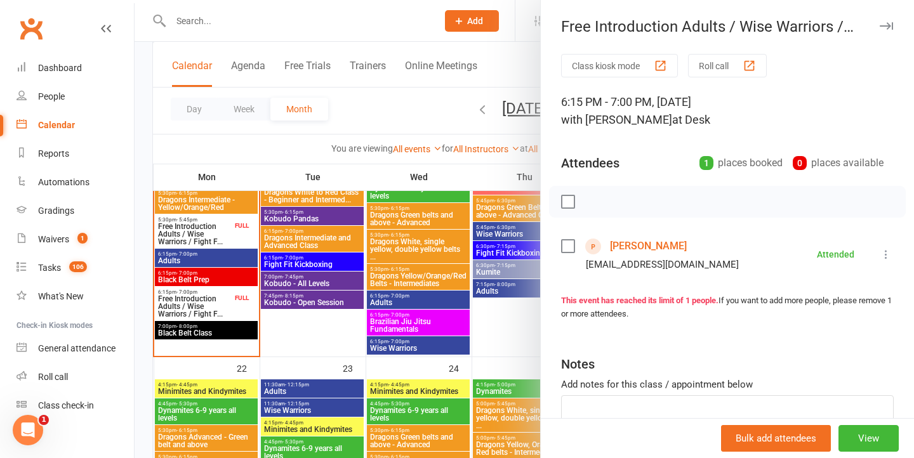
drag, startPoint x: 642, startPoint y: 253, endPoint x: 645, endPoint y: 270, distance: 18.0
click at [642, 253] on link "[PERSON_NAME]" at bounding box center [648, 246] width 77 height 20
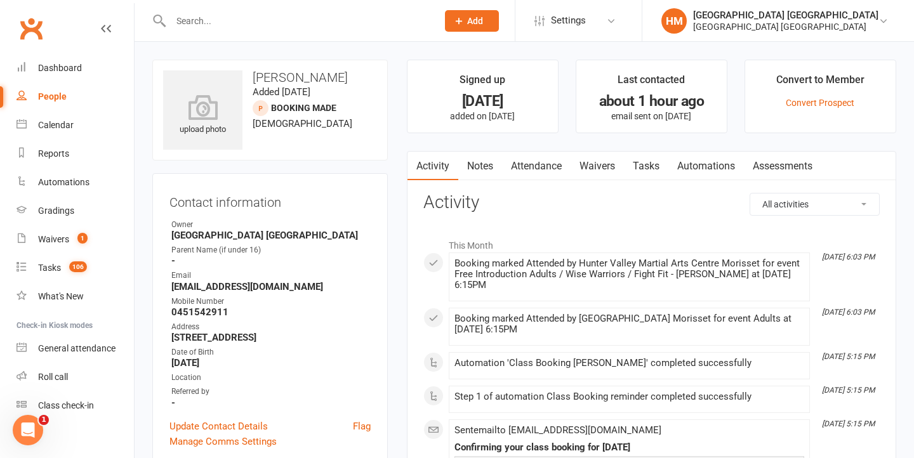
click at [603, 162] on link "Waivers" at bounding box center [596, 166] width 53 height 29
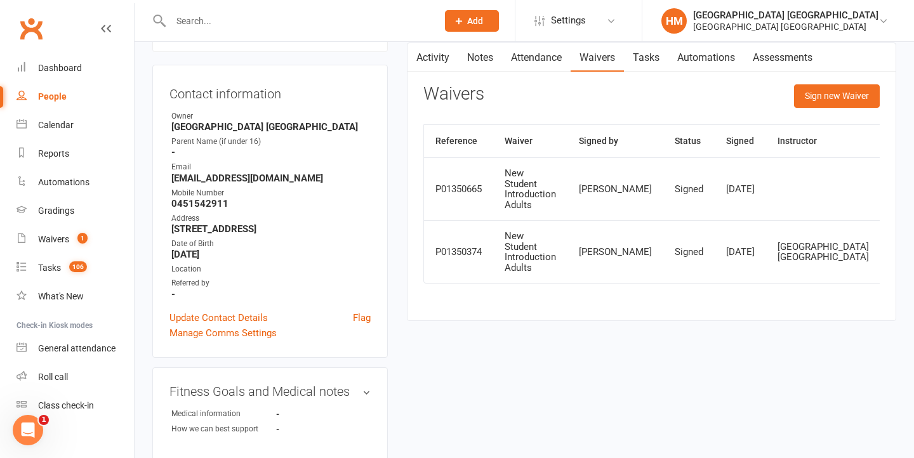
scroll to position [123, 0]
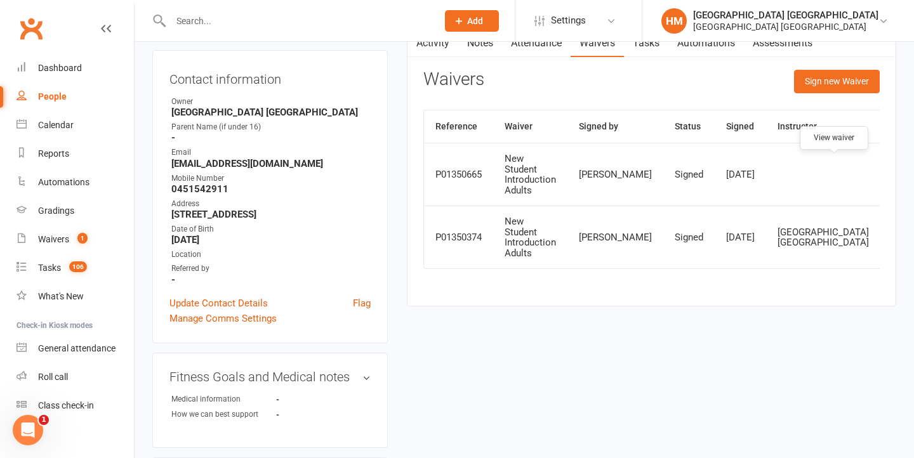
click at [897, 171] on icon at bounding box center [902, 175] width 10 height 10
click at [43, 70] on div "Dashboard" at bounding box center [60, 68] width 44 height 10
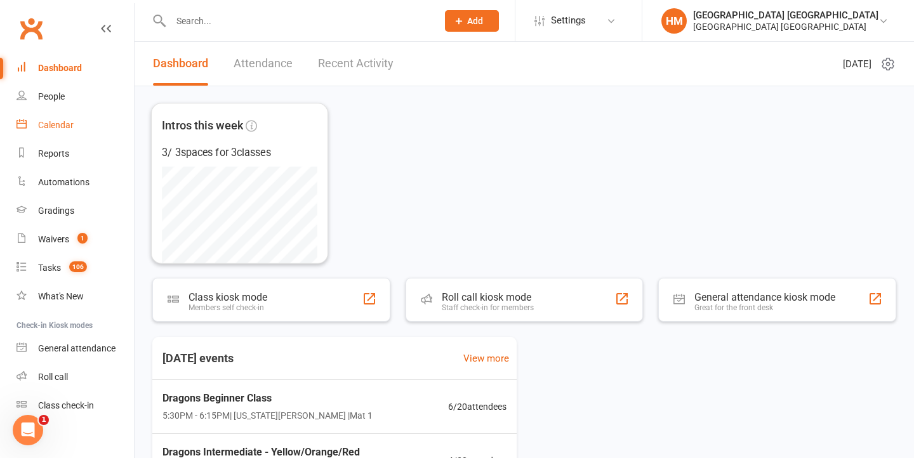
click at [46, 112] on link "Calendar" at bounding box center [74, 125] width 117 height 29
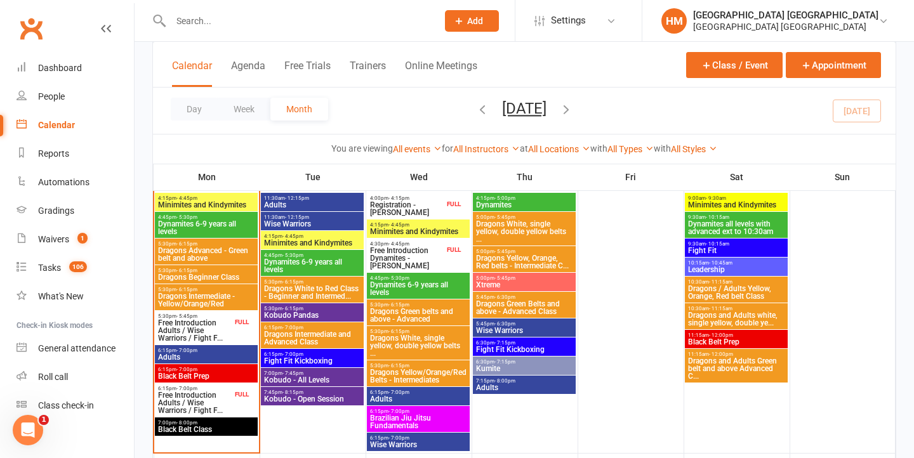
scroll to position [949, 0]
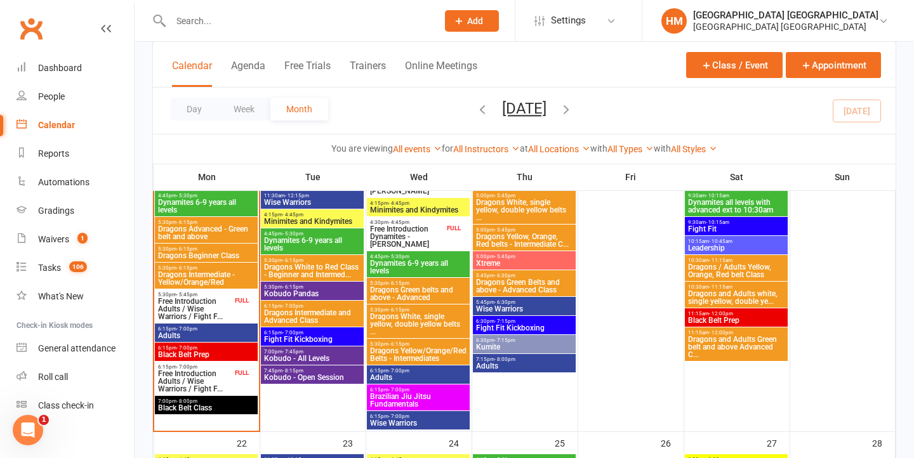
click at [190, 336] on span "Adults" at bounding box center [206, 336] width 98 height 8
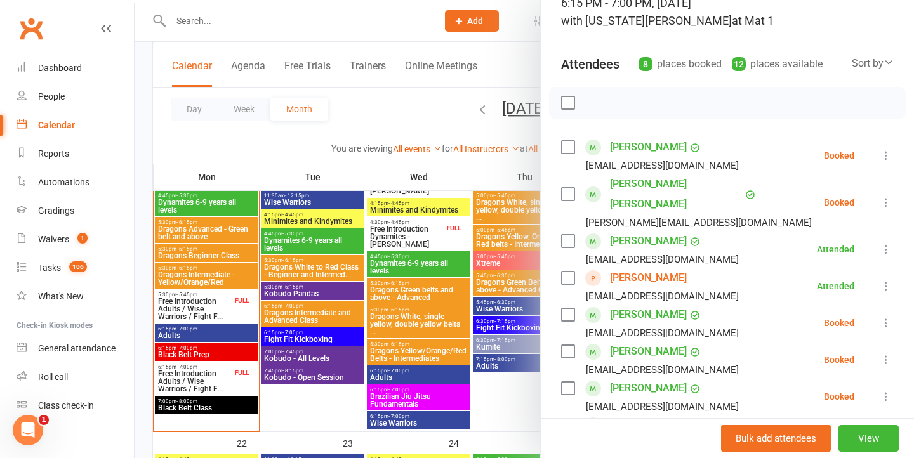
scroll to position [145, 0]
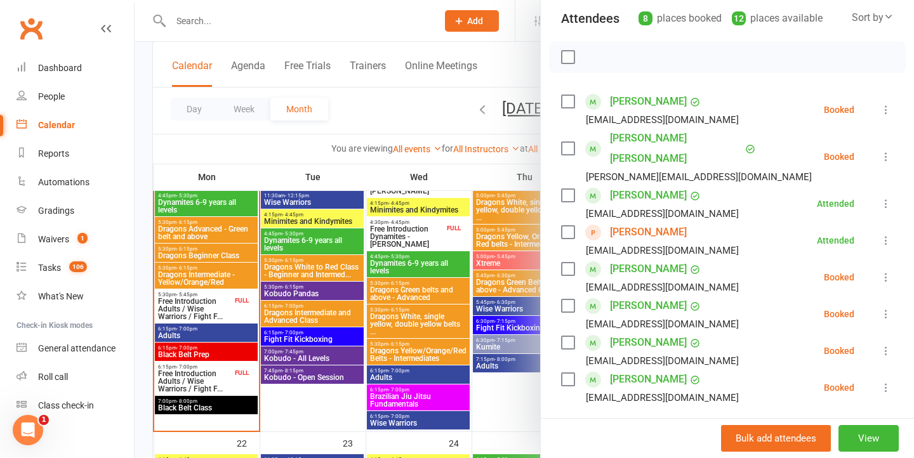
click at [761, 185] on li "Rodney King rodneyking@iprimus.com.au Attended More info Remove Mark absent Und…" at bounding box center [727, 203] width 333 height 37
click at [489, 183] on div at bounding box center [524, 229] width 779 height 458
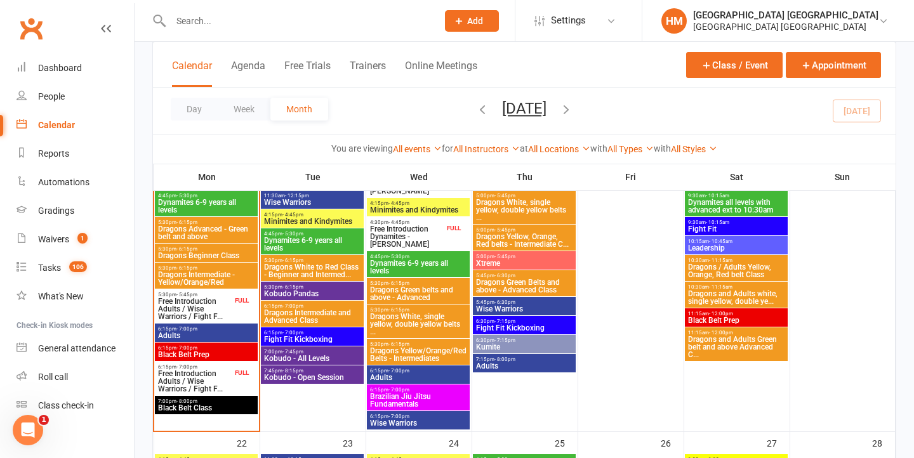
click at [203, 333] on span "Adults" at bounding box center [206, 336] width 98 height 8
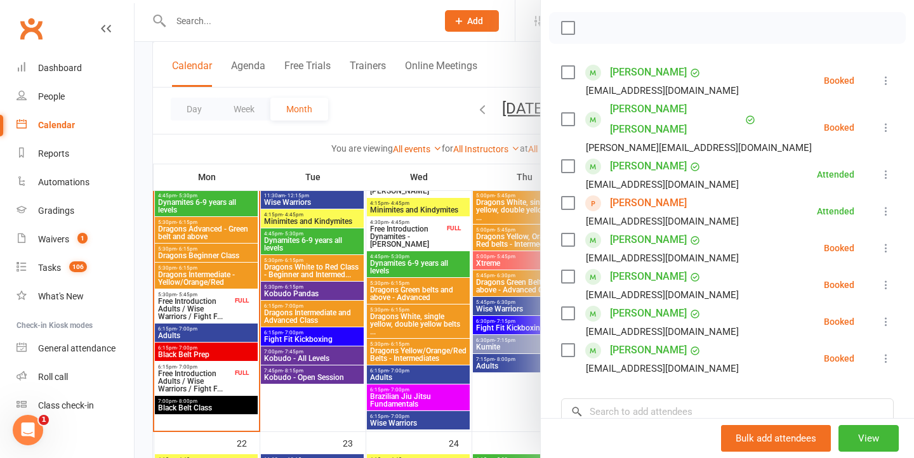
scroll to position [175, 0]
click at [326, 229] on div at bounding box center [524, 229] width 779 height 458
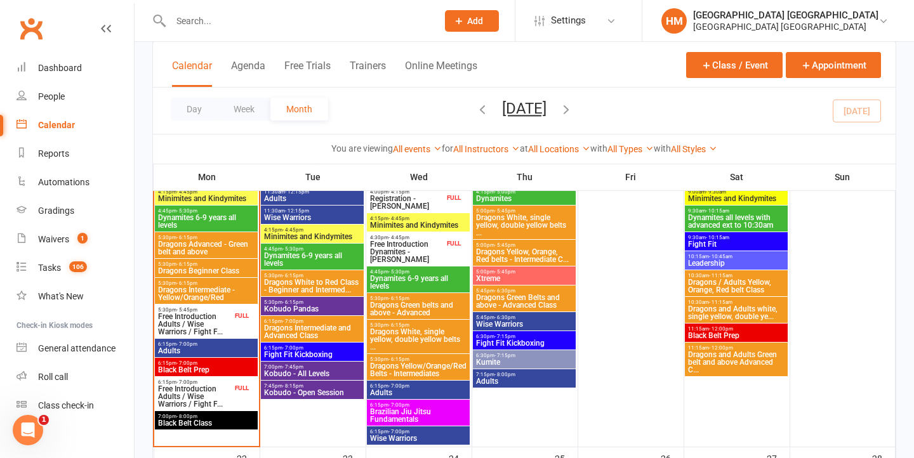
scroll to position [937, 0]
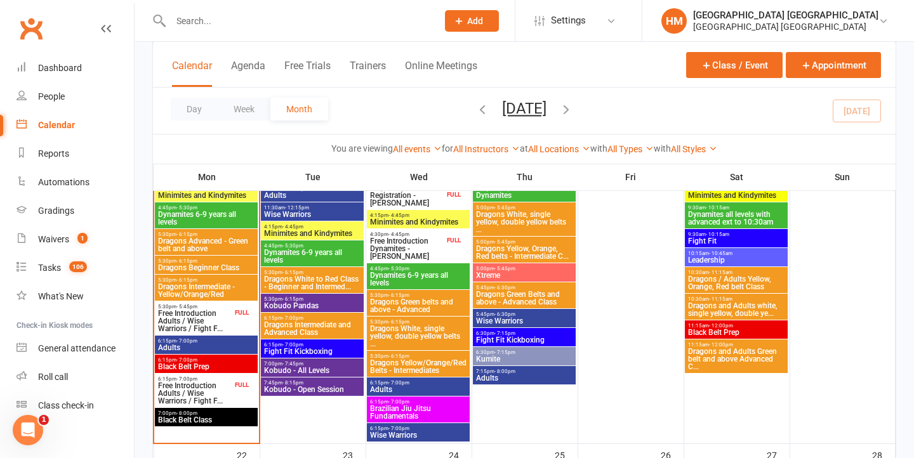
click at [522, 273] on span "Xtreme" at bounding box center [524, 276] width 98 height 8
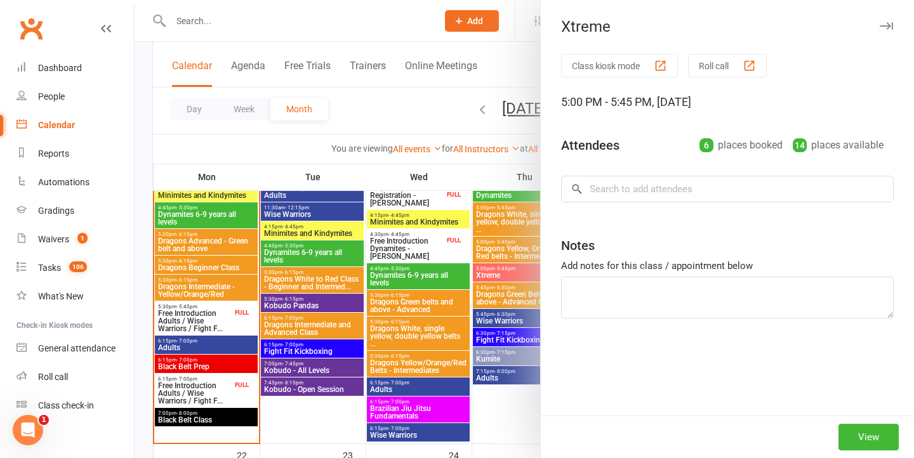
click at [436, 232] on div at bounding box center [524, 229] width 779 height 458
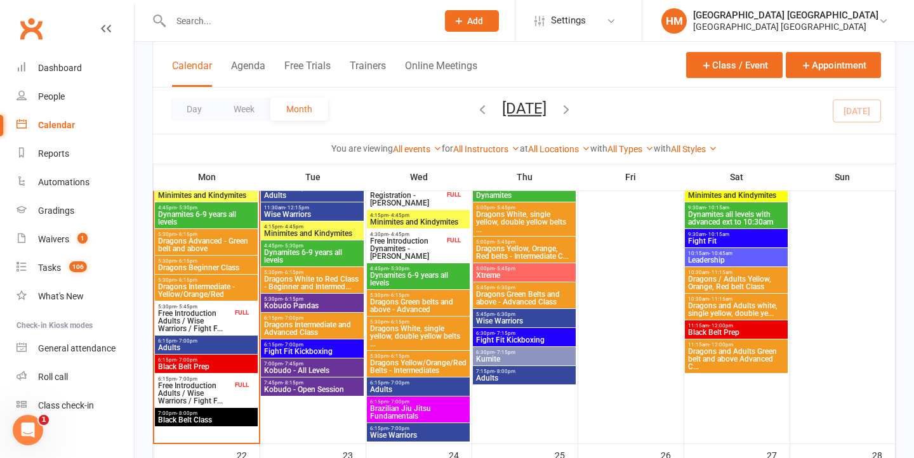
click at [538, 295] on span "Dragons Green Belts and above - Advanced Class" at bounding box center [524, 298] width 98 height 15
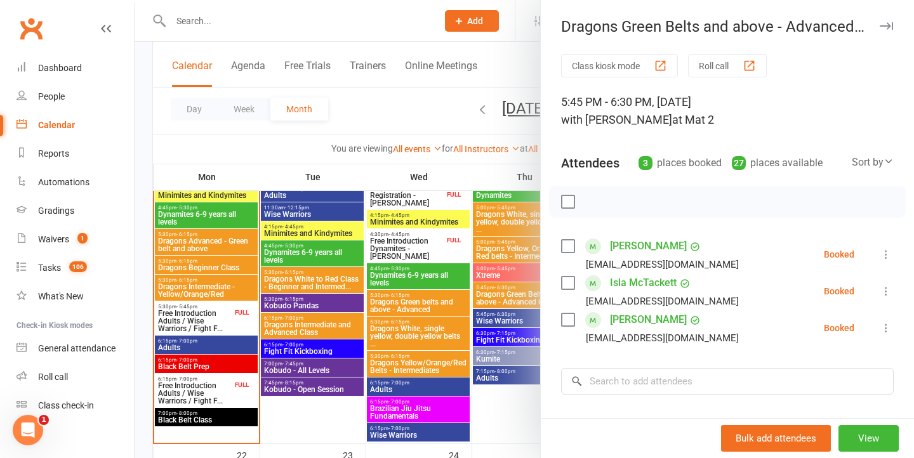
click at [447, 235] on div at bounding box center [524, 229] width 779 height 458
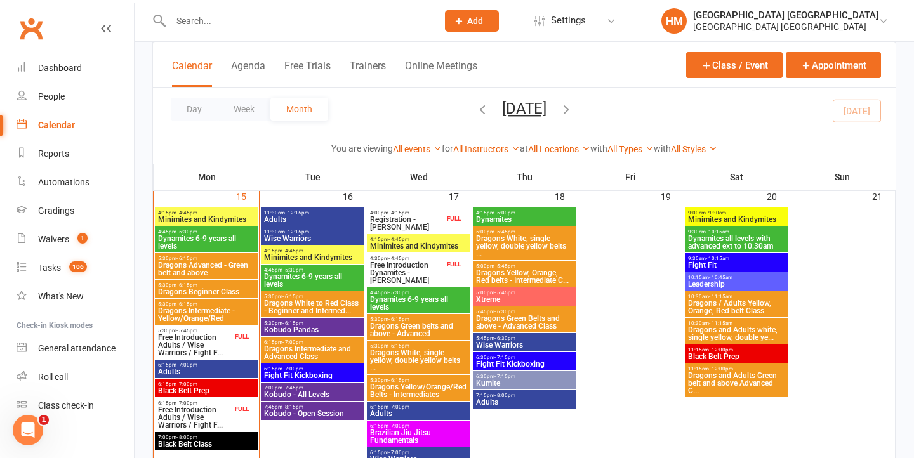
scroll to position [885, 0]
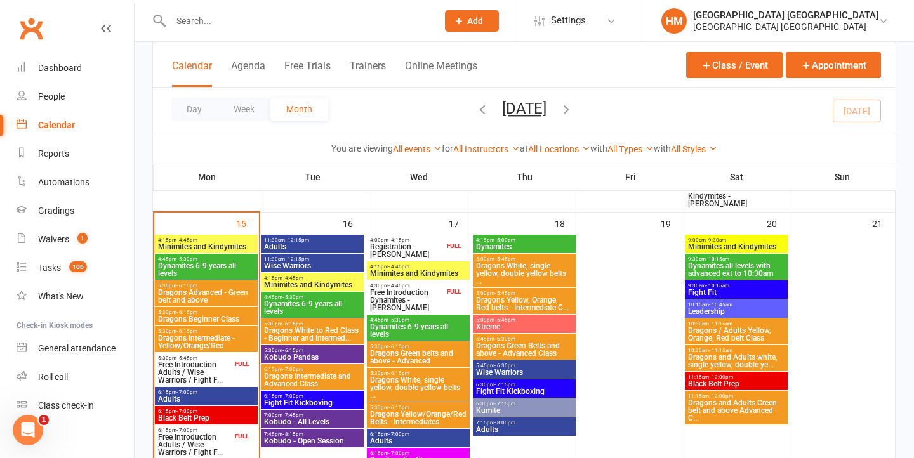
click at [506, 412] on span "Kumite" at bounding box center [524, 411] width 98 height 8
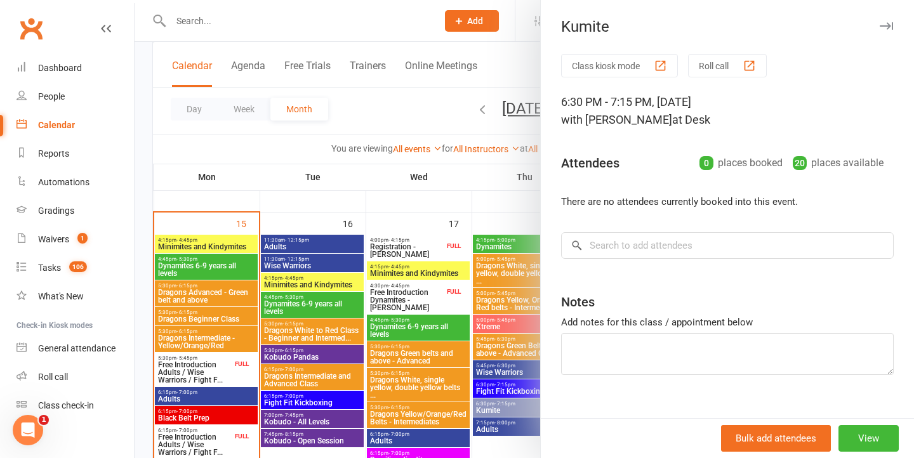
click at [497, 400] on div at bounding box center [524, 229] width 779 height 458
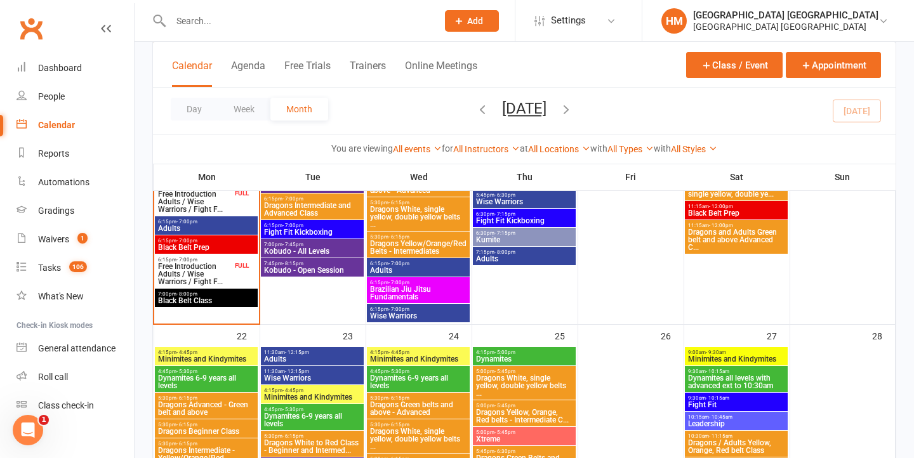
scroll to position [1055, 0]
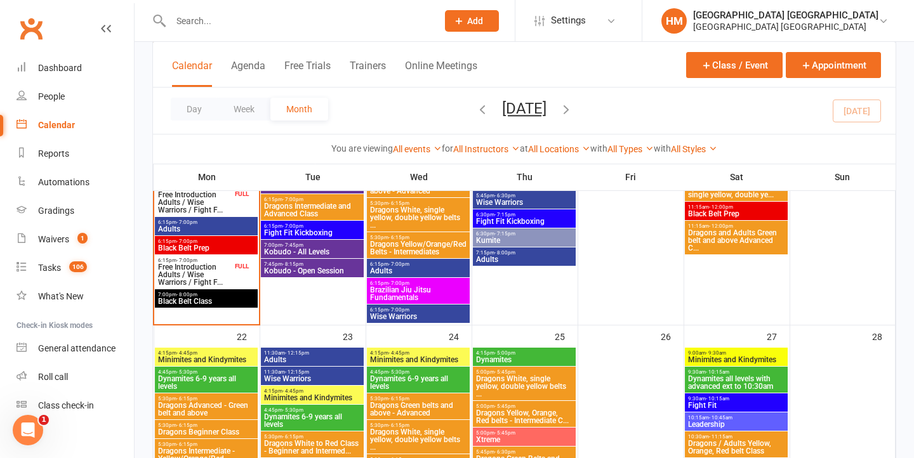
click at [223, 27] on input "text" at bounding box center [297, 21] width 261 height 18
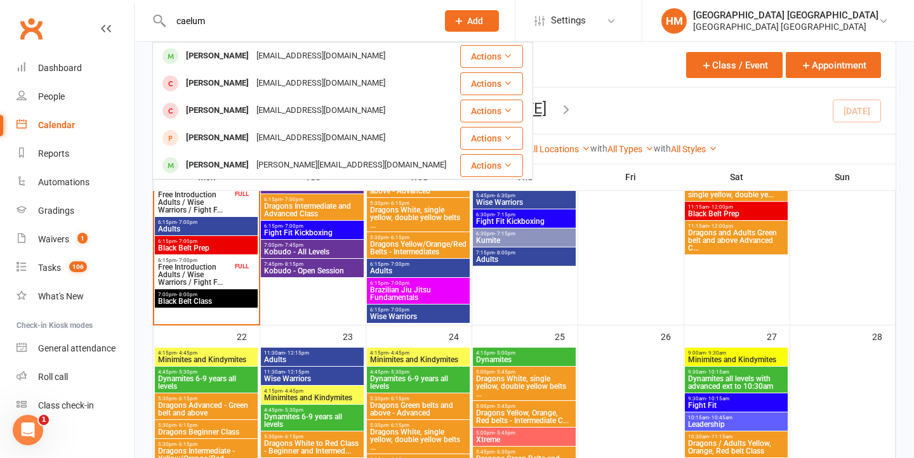
type input "caesium"
drag, startPoint x: 225, startPoint y: 36, endPoint x: 423, endPoint y: 62, distance: 199.1
click at [277, 58] on div "caelumberesford@gmail.com" at bounding box center [321, 56] width 136 height 18
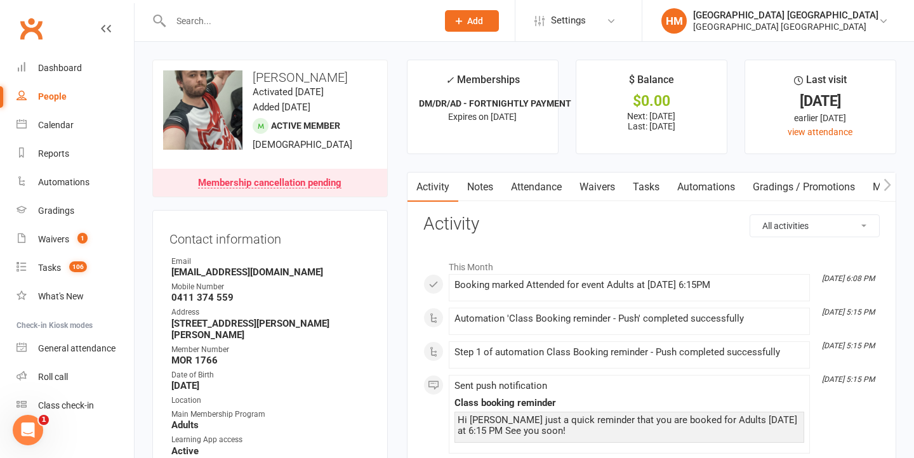
click at [576, 193] on link "Waivers" at bounding box center [596, 187] width 53 height 29
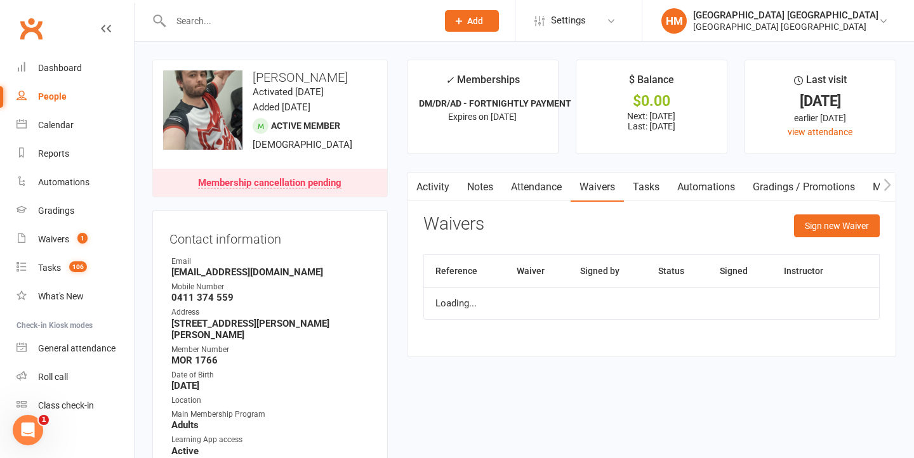
scroll to position [75, 0]
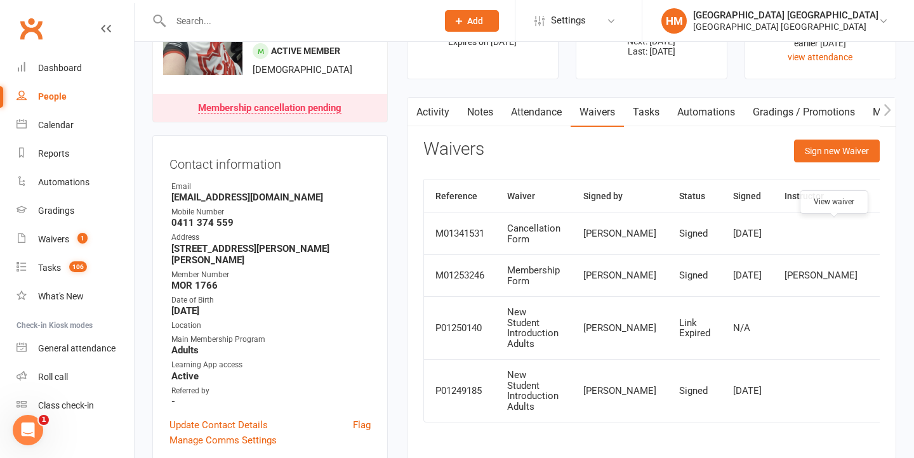
click at [885, 230] on icon at bounding box center [890, 234] width 10 height 10
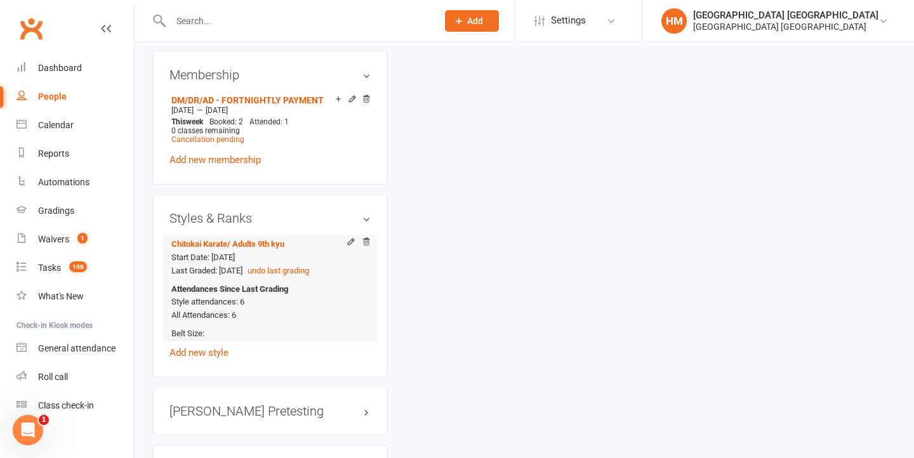
scroll to position [874, 0]
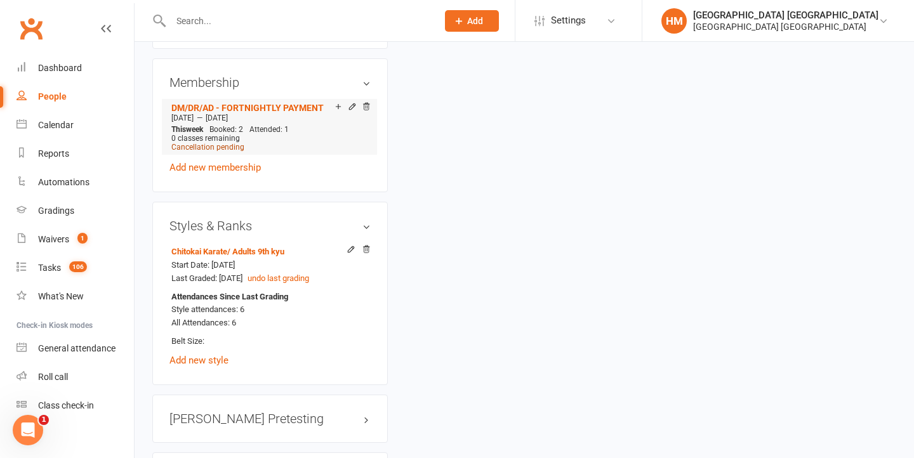
click at [221, 143] on span "Cancellation pending" at bounding box center [207, 147] width 73 height 9
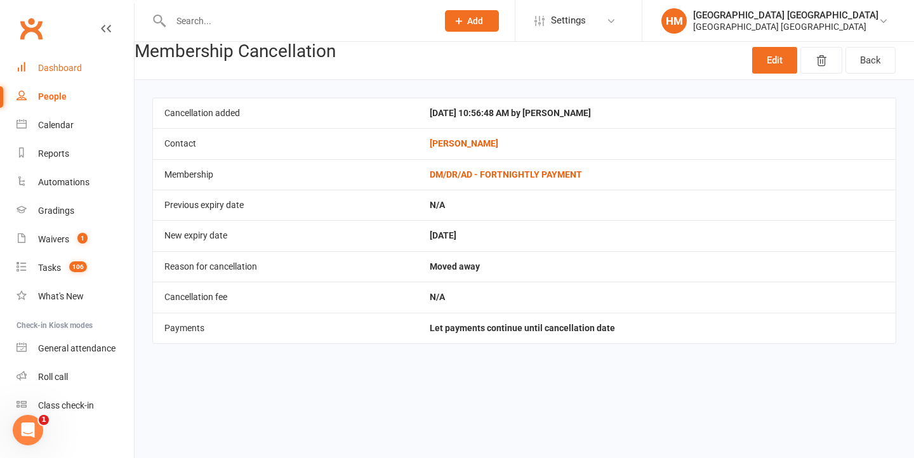
click at [47, 58] on link "Dashboard" at bounding box center [74, 68] width 117 height 29
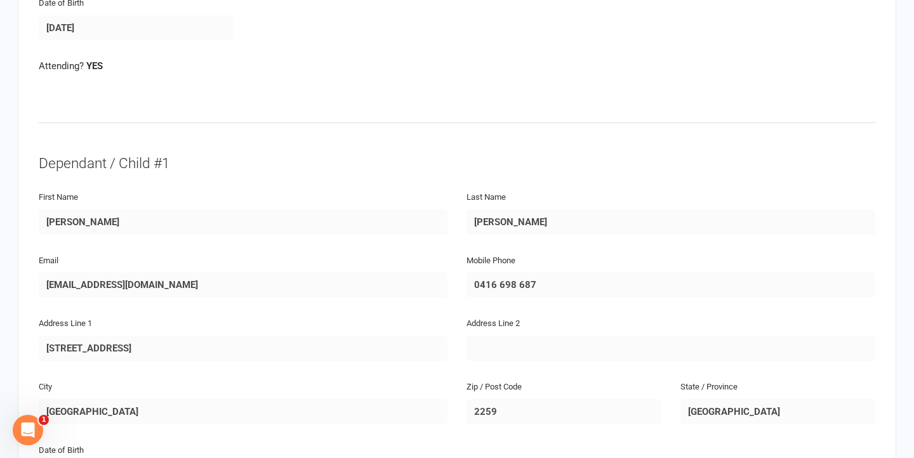
scroll to position [328, 0]
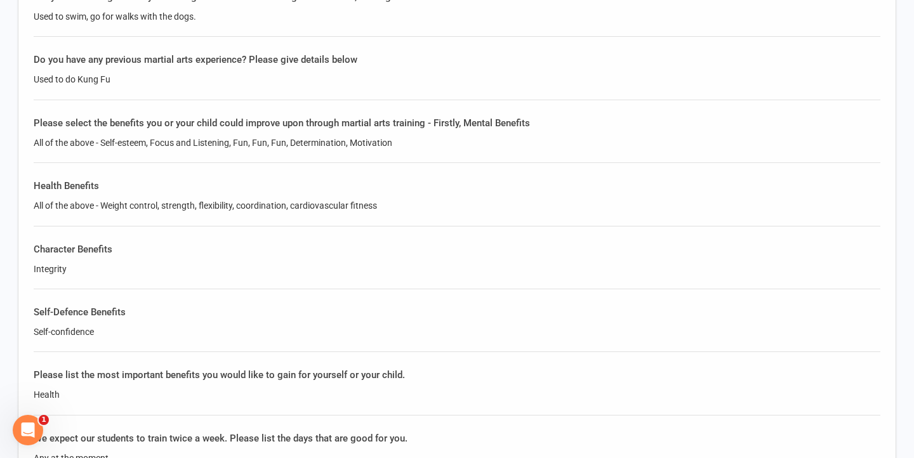
scroll to position [888, 0]
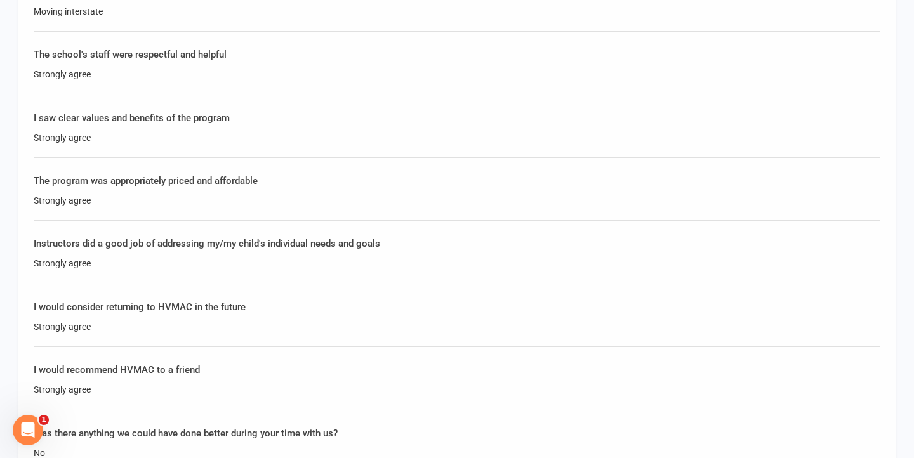
scroll to position [751, 0]
